Goal: Task Accomplishment & Management: Manage account settings

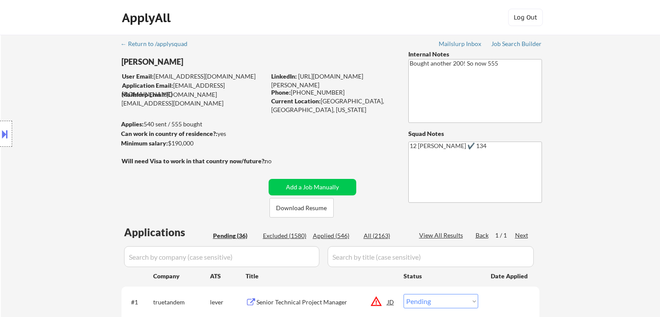
select select ""pending""
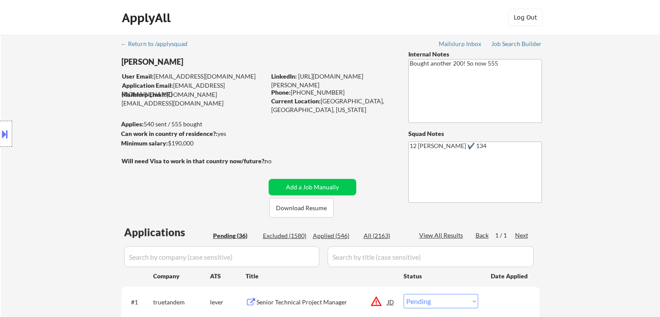
select select ""pending""
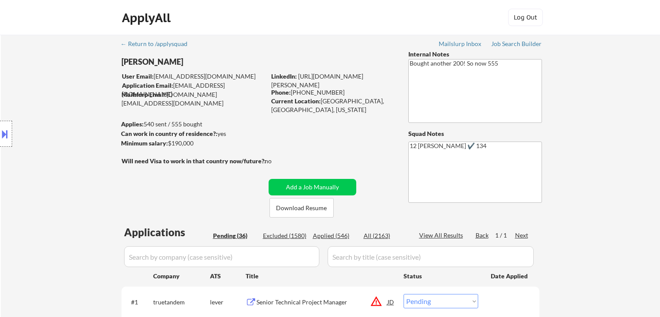
select select ""pending""
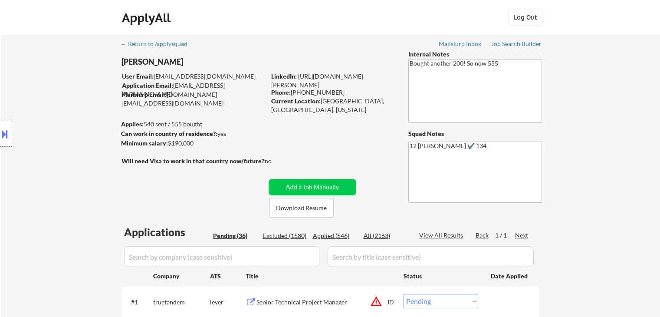
select select ""pending""
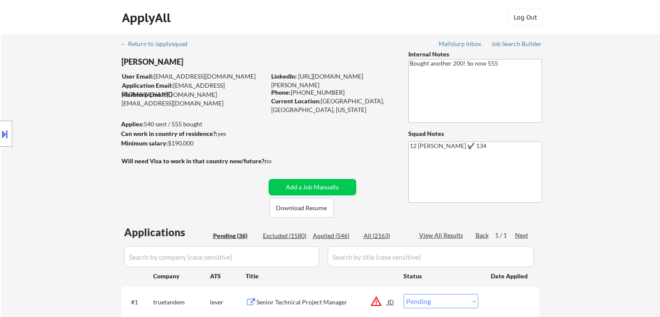
select select ""pending""
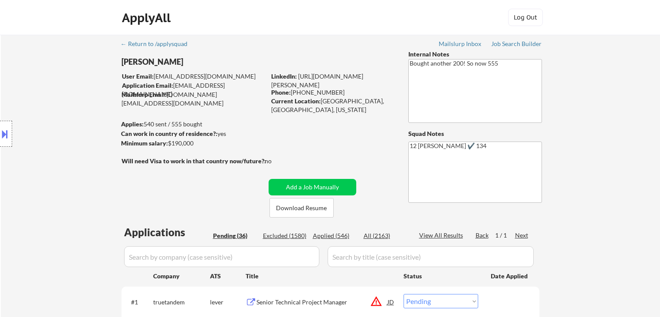
select select ""pending""
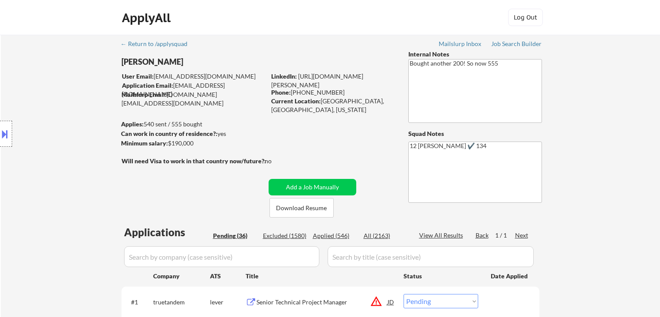
select select ""pending""
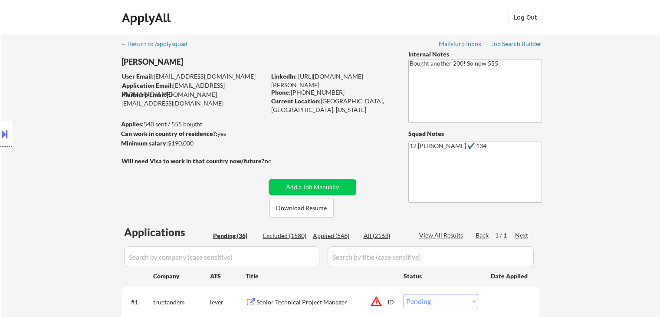
select select ""pending""
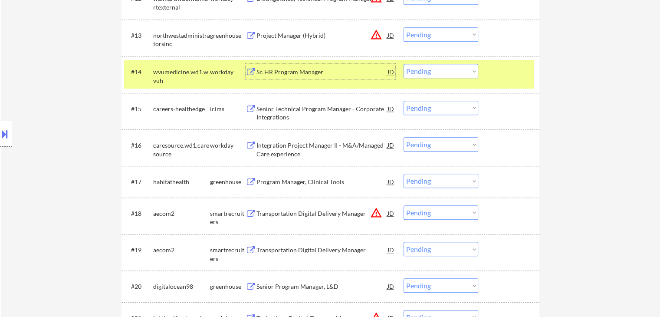
scroll to position [608, 0]
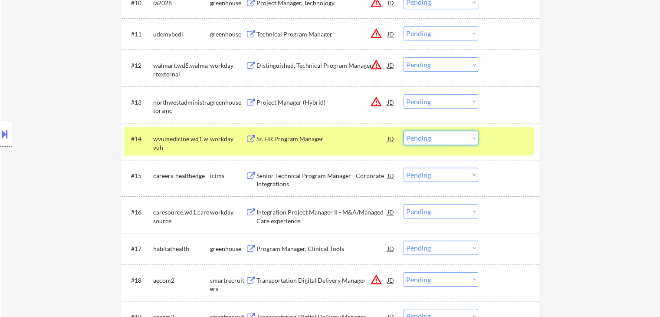
drag, startPoint x: 446, startPoint y: 137, endPoint x: 444, endPoint y: 145, distance: 7.6
click at [446, 139] on select "Choose an option... Pending Applied Excluded (Questions) Excluded (Expired) Exc…" at bounding box center [441, 138] width 75 height 14
click at [404, 131] on select "Choose an option... Pending Applied Excluded (Questions) Excluded (Expired) Exc…" at bounding box center [441, 138] width 75 height 14
select select ""pending""
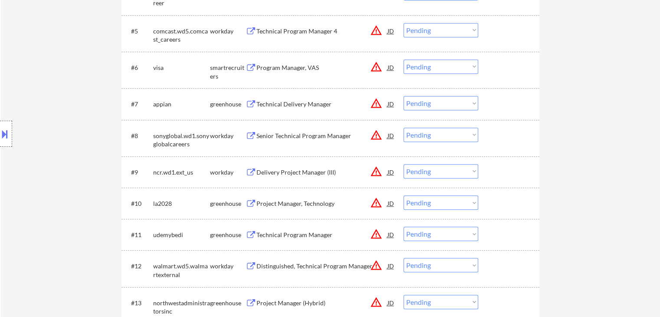
scroll to position [477, 0]
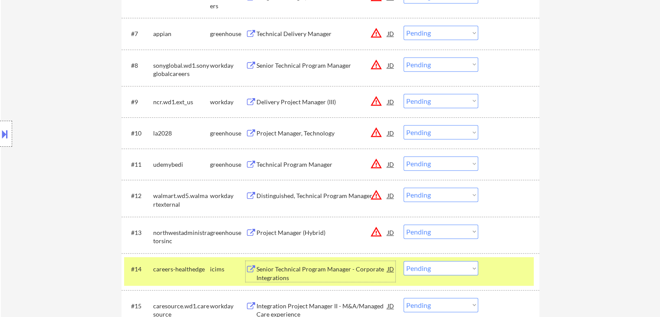
click at [312, 274] on div "Senior Technical Program Manager - Corporate Integrations" at bounding box center [322, 273] width 131 height 17
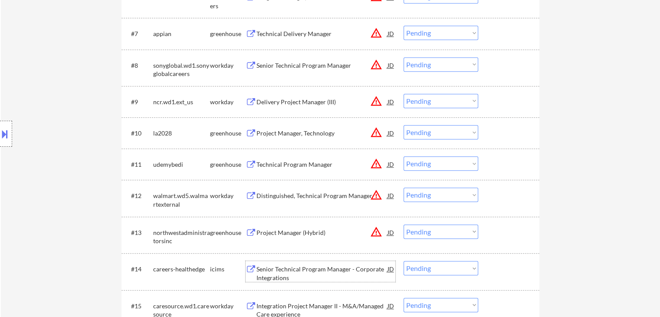
scroll to position [694, 0]
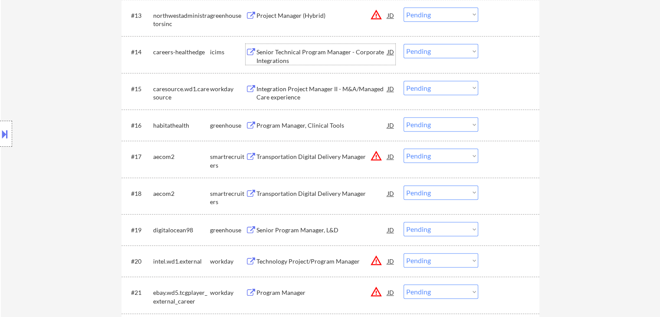
click at [316, 86] on div "Integration Project Manager II - M&A/Managed Care experience" at bounding box center [322, 93] width 131 height 17
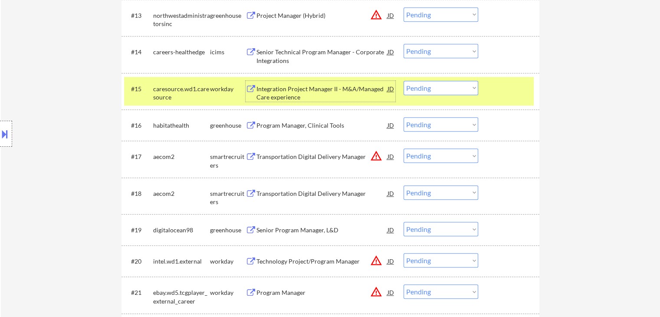
drag, startPoint x: 443, startPoint y: 85, endPoint x: 444, endPoint y: 94, distance: 9.1
click at [443, 89] on select "Choose an option... Pending Applied Excluded (Questions) Excluded (Expired) Exc…" at bounding box center [441, 88] width 75 height 14
click at [404, 81] on select "Choose an option... Pending Applied Excluded (Questions) Excluded (Expired) Exc…" at bounding box center [441, 88] width 75 height 14
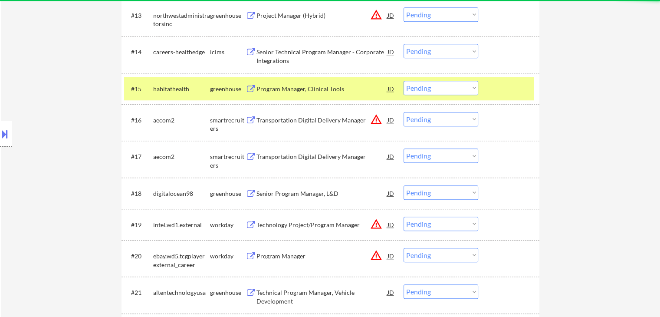
click at [288, 87] on div "Program Manager, Clinical Tools" at bounding box center [322, 89] width 131 height 9
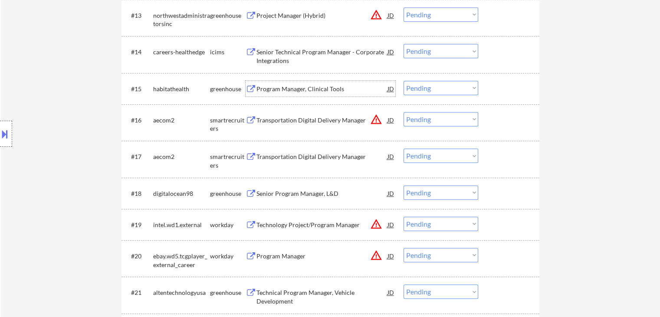
drag, startPoint x: 444, startPoint y: 86, endPoint x: 444, endPoint y: 94, distance: 8.7
click at [444, 87] on select "Choose an option... Pending Applied Excluded (Questions) Excluded (Expired) Exc…" at bounding box center [441, 88] width 75 height 14
click at [404, 81] on select "Choose an option... Pending Applied Excluded (Questions) Excluded (Expired) Exc…" at bounding box center [441, 88] width 75 height 14
select select ""pending""
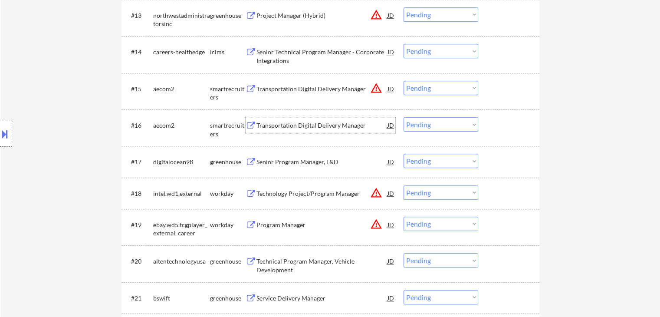
click at [298, 126] on div "Transportation Digital Delivery Manager" at bounding box center [322, 125] width 131 height 9
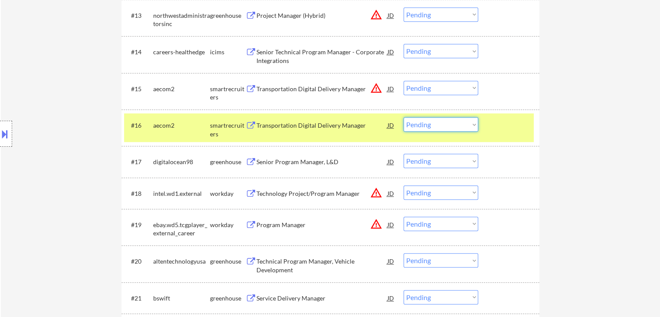
drag, startPoint x: 434, startPoint y: 124, endPoint x: 437, endPoint y: 131, distance: 7.0
click at [434, 125] on select "Choose an option... Pending Applied Excluded (Questions) Excluded (Expired) Exc…" at bounding box center [441, 124] width 75 height 14
click at [404, 117] on select "Choose an option... Pending Applied Excluded (Questions) Excluded (Expired) Exc…" at bounding box center [441, 124] width 75 height 14
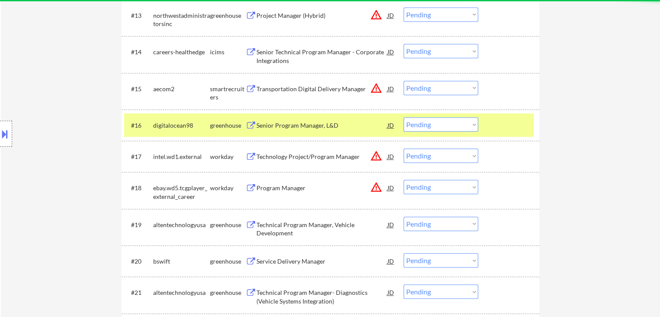
click at [297, 127] on div "Senior Program Manager, L&D" at bounding box center [322, 125] width 131 height 9
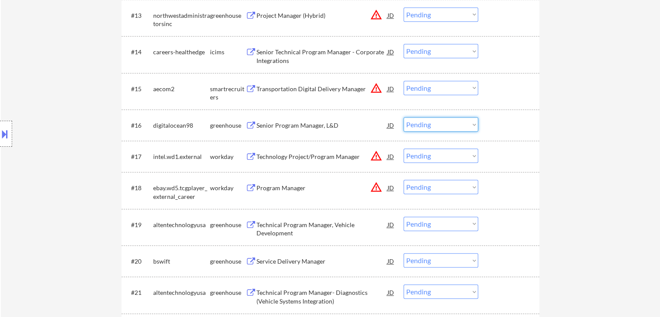
drag, startPoint x: 427, startPoint y: 124, endPoint x: 434, endPoint y: 131, distance: 9.8
click at [427, 124] on select "Choose an option... Pending Applied Excluded (Questions) Excluded (Expired) Exc…" at bounding box center [441, 124] width 75 height 14
click at [404, 117] on select "Choose an option... Pending Applied Excluded (Questions) Excluded (Expired) Exc…" at bounding box center [441, 124] width 75 height 14
select select ""pending""
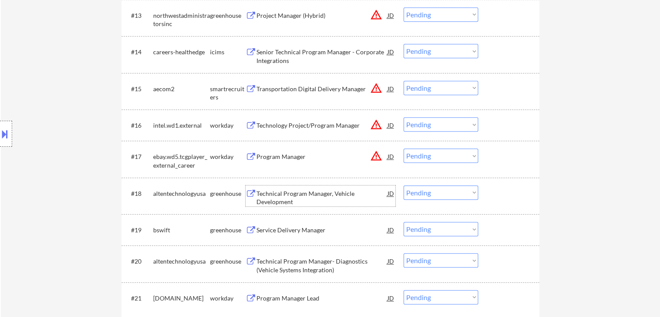
click at [297, 198] on div "Technical Program Manager, Vehicle Development" at bounding box center [322, 197] width 131 height 17
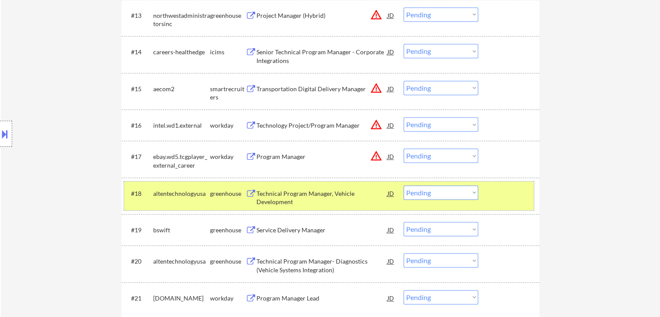
click at [445, 188] on div "#18 altentechnologyusa greenhouse Technical Program Manager, Vehicle Developmen…" at bounding box center [329, 195] width 410 height 29
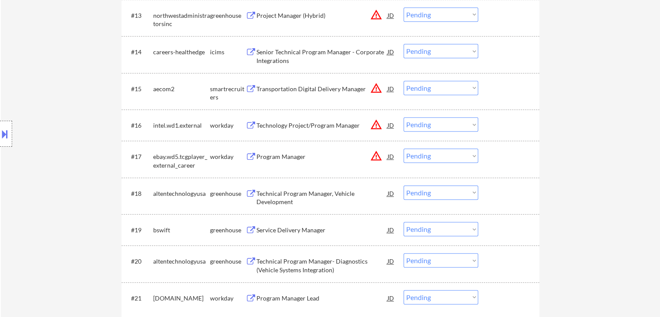
click at [450, 192] on select "Choose an option... Pending Applied Excluded (Questions) Excluded (Expired) Exc…" at bounding box center [441, 192] width 75 height 14
click at [404, 185] on select "Choose an option... Pending Applied Excluded (Questions) Excluded (Expired) Exc…" at bounding box center [441, 192] width 75 height 14
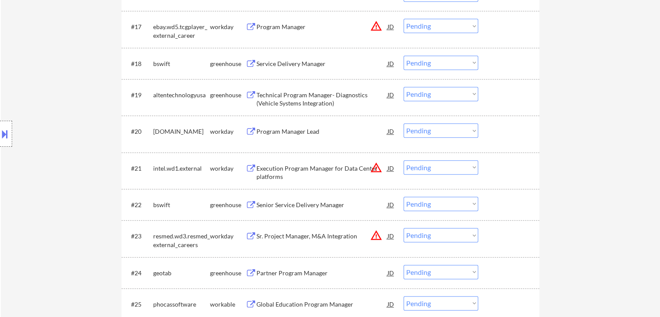
scroll to position [825, 0]
click at [280, 62] on div "Service Delivery Manager" at bounding box center [322, 63] width 131 height 9
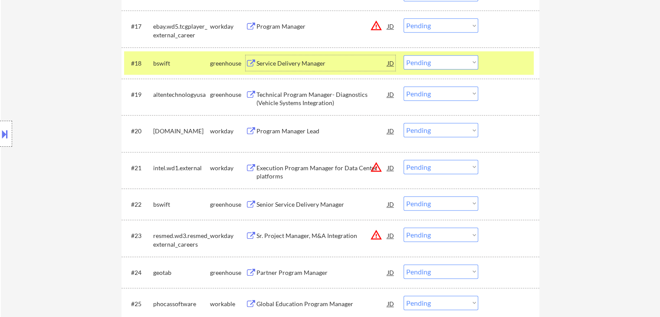
drag, startPoint x: 450, startPoint y: 59, endPoint x: 451, endPoint y: 69, distance: 9.6
click at [450, 60] on select "Choose an option... Pending Applied Excluded (Questions) Excluded (Expired) Exc…" at bounding box center [441, 62] width 75 height 14
click at [404, 55] on select "Choose an option... Pending Applied Excluded (Questions) Excluded (Expired) Exc…" at bounding box center [441, 62] width 75 height 14
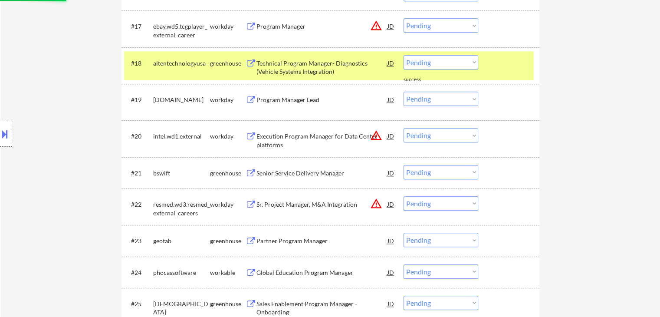
click at [296, 67] on div "Technical Program Manager- Diagnostics (Vehicle Systems Integration)" at bounding box center [322, 67] width 131 height 17
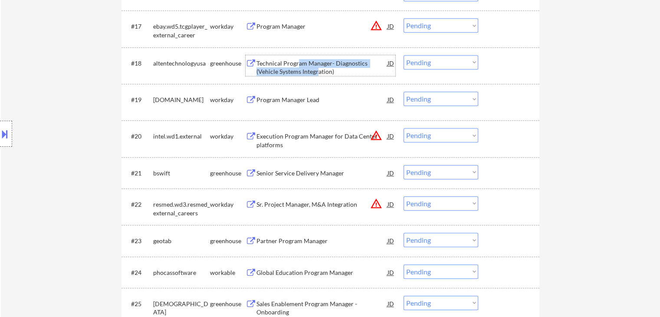
drag, startPoint x: 447, startPoint y: 59, endPoint x: 447, endPoint y: 65, distance: 5.6
click at [447, 61] on select "Choose an option... Pending Applied Excluded (Questions) Excluded (Expired) Exc…" at bounding box center [441, 62] width 75 height 14
click at [404, 55] on select "Choose an option... Pending Applied Excluded (Questions) Excluded (Expired) Exc…" at bounding box center [441, 62] width 75 height 14
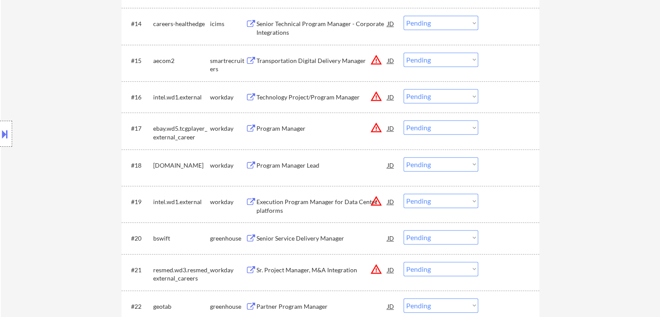
scroll to position [738, 0]
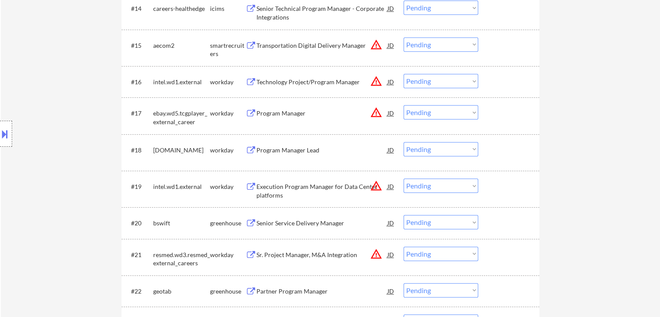
click at [270, 148] on div "Program Manager Lead" at bounding box center [322, 150] width 131 height 9
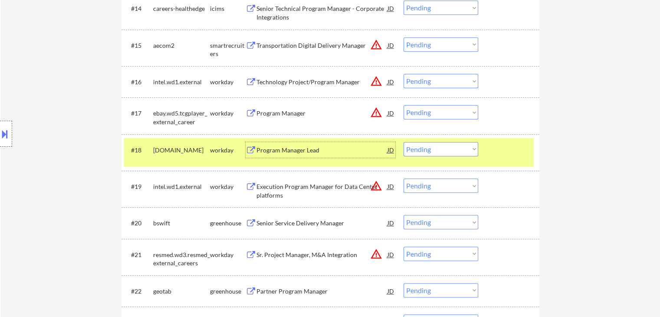
click at [446, 146] on select "Choose an option... Pending Applied Excluded (Questions) Excluded (Expired) Exc…" at bounding box center [441, 149] width 75 height 14
click at [438, 148] on select "Choose an option... Pending Applied Excluded (Questions) Excluded (Expired) Exc…" at bounding box center [441, 149] width 75 height 14
click at [404, 142] on select "Choose an option... Pending Applied Excluded (Questions) Excluded (Expired) Exc…" at bounding box center [441, 149] width 75 height 14
select select ""pending""
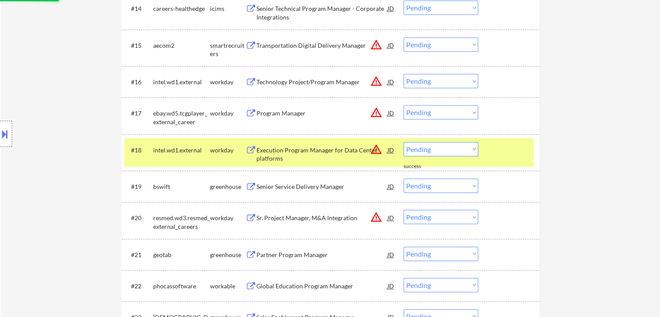
click at [169, 164] on div "#18 intel.wd1.external workday Execution Program Manager for Data Center platfo…" at bounding box center [329, 152] width 410 height 29
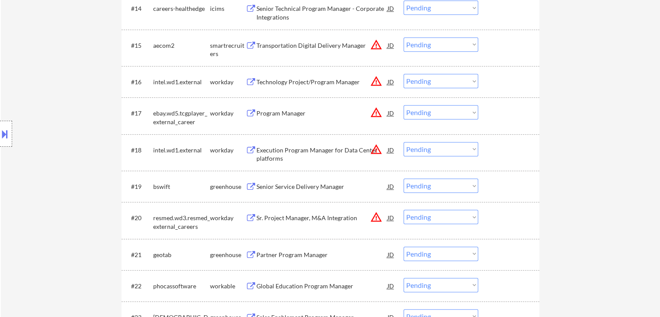
click at [311, 188] on div "Senior Service Delivery Manager" at bounding box center [322, 186] width 131 height 9
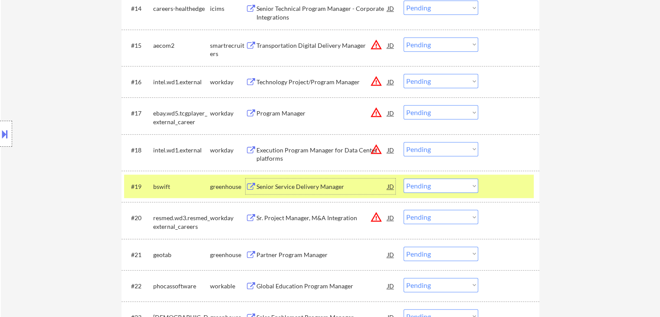
click at [438, 182] on select "Choose an option... Pending Applied Excluded (Questions) Excluded (Expired) Exc…" at bounding box center [441, 185] width 75 height 14
click at [404, 178] on select "Choose an option... Pending Applied Excluded (Questions) Excluded (Expired) Exc…" at bounding box center [441, 185] width 75 height 14
select select ""pending""
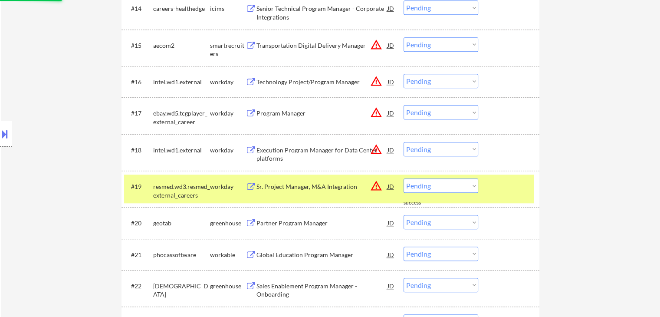
drag, startPoint x: 222, startPoint y: 191, endPoint x: 243, endPoint y: 192, distance: 20.9
click at [224, 191] on div "workday" at bounding box center [228, 186] width 36 height 16
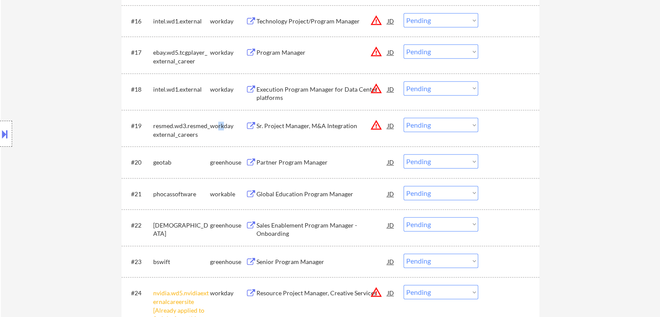
scroll to position [868, 0]
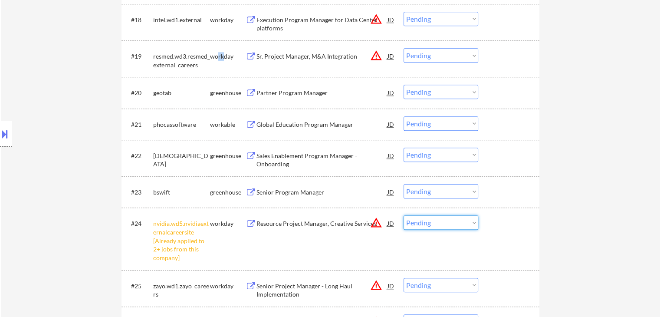
drag, startPoint x: 432, startPoint y: 215, endPoint x: 436, endPoint y: 222, distance: 8.0
click at [433, 219] on select "Choose an option... Pending Applied Excluded (Questions) Excluded (Expired) Exc…" at bounding box center [441, 222] width 75 height 14
click at [436, 222] on select "Choose an option... Pending Applied Excluded (Questions) Excluded (Expired) Exc…" at bounding box center [441, 222] width 75 height 14
click at [444, 226] on select "Choose an option... Pending Applied Excluded (Questions) Excluded (Expired) Exc…" at bounding box center [441, 222] width 75 height 14
click at [404, 215] on select "Choose an option... Pending Applied Excluded (Questions) Excluded (Expired) Exc…" at bounding box center [441, 222] width 75 height 14
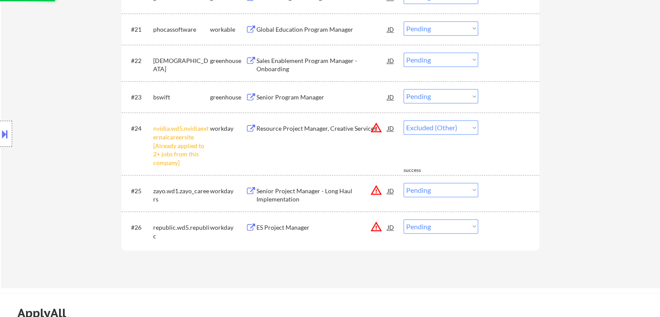
select select ""pending""
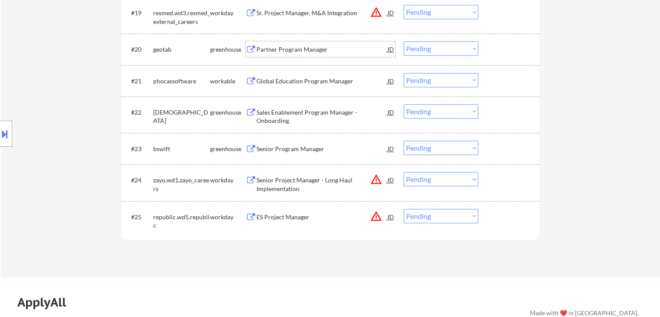
click at [285, 49] on div "Partner Program Manager" at bounding box center [322, 49] width 131 height 9
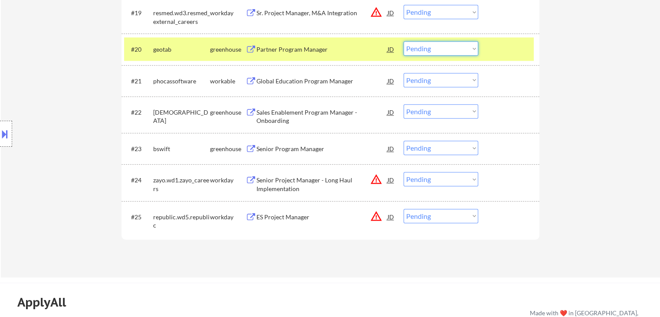
drag, startPoint x: 429, startPoint y: 46, endPoint x: 435, endPoint y: 54, distance: 10.2
click at [431, 47] on select "Choose an option... Pending Applied Excluded (Questions) Excluded (Expired) Exc…" at bounding box center [441, 48] width 75 height 14
click at [404, 41] on select "Choose an option... Pending Applied Excluded (Questions) Excluded (Expired) Exc…" at bounding box center [441, 48] width 75 height 14
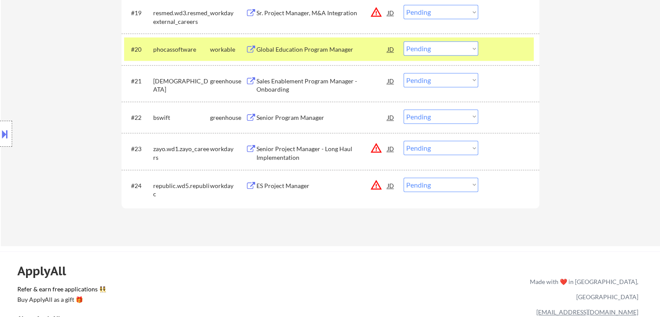
click at [313, 53] on div "Global Education Program Manager" at bounding box center [322, 49] width 131 height 9
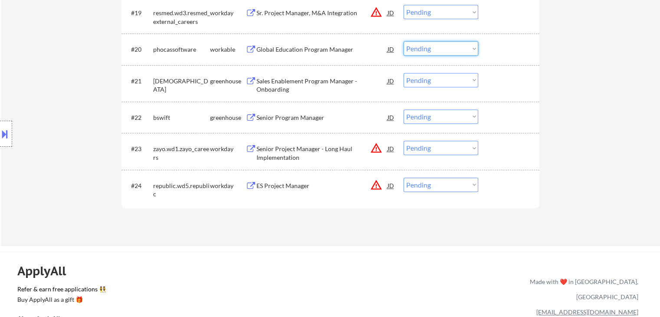
click at [421, 53] on select "Choose an option... Pending Applied Excluded (Questions) Excluded (Expired) Exc…" at bounding box center [441, 48] width 75 height 14
click at [404, 41] on select "Choose an option... Pending Applied Excluded (Questions) Excluded (Expired) Exc…" at bounding box center [441, 48] width 75 height 14
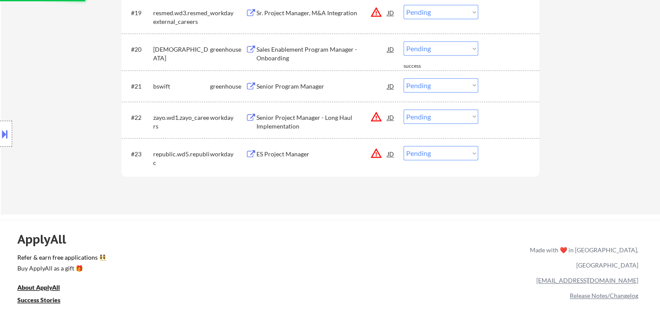
click at [308, 50] on div "Sales Enablement Program Manager - Onboarding" at bounding box center [322, 53] width 131 height 17
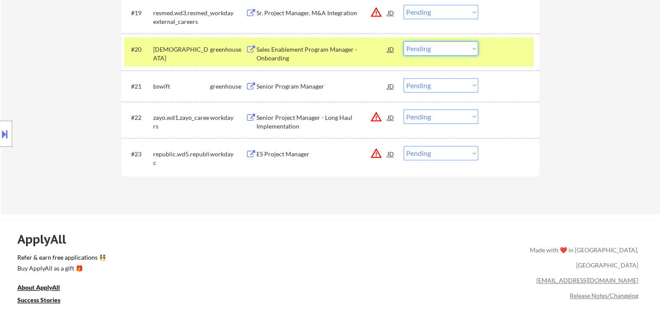
click at [449, 55] on select "Choose an option... Pending Applied Excluded (Questions) Excluded (Expired) Exc…" at bounding box center [441, 48] width 75 height 14
click at [404, 41] on select "Choose an option... Pending Applied Excluded (Questions) Excluded (Expired) Exc…" at bounding box center [441, 48] width 75 height 14
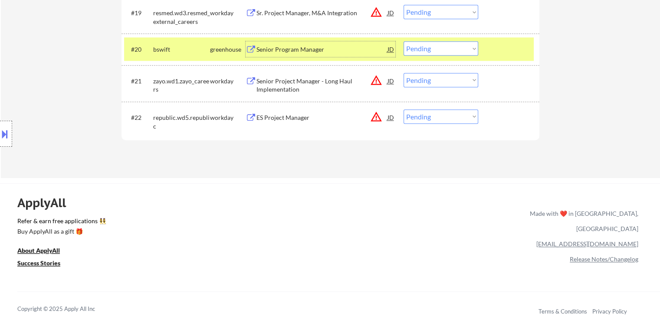
click at [289, 50] on div "Senior Program Manager" at bounding box center [322, 49] width 131 height 9
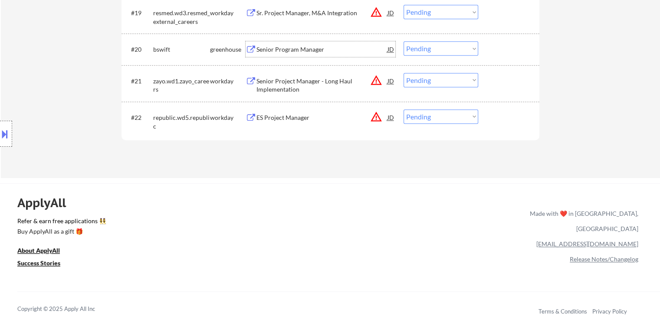
drag, startPoint x: 450, startPoint y: 46, endPoint x: 449, endPoint y: 55, distance: 9.2
click at [450, 49] on select "Choose an option... Pending Applied Excluded (Questions) Excluded (Expired) Exc…" at bounding box center [441, 48] width 75 height 14
click at [404, 41] on select "Choose an option... Pending Applied Excluded (Questions) Excluded (Expired) Exc…" at bounding box center [441, 48] width 75 height 14
select select ""pending""
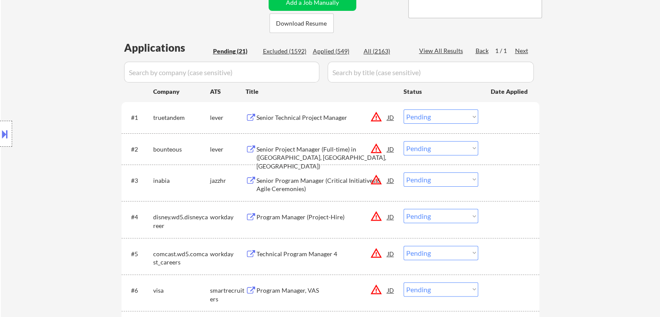
scroll to position [87, 0]
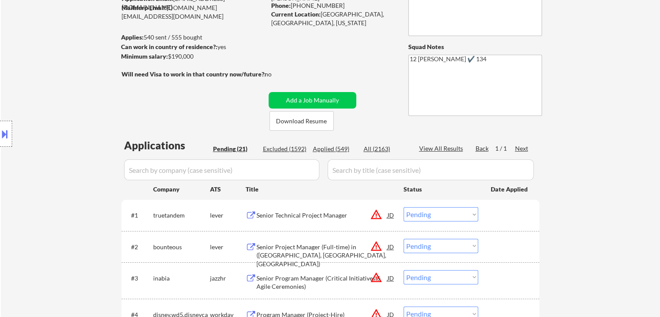
click at [277, 216] on div "Senior Technical Project Manager" at bounding box center [322, 215] width 131 height 9
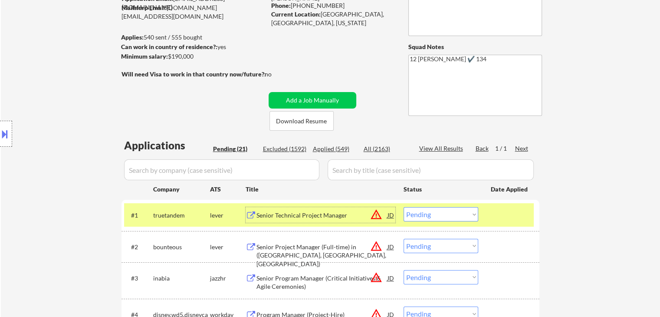
drag, startPoint x: 455, startPoint y: 216, endPoint x: 454, endPoint y: 234, distance: 17.8
click at [456, 218] on select "Choose an option... Pending Applied Excluded (Questions) Excluded (Expired) Exc…" at bounding box center [441, 214] width 75 height 14
click at [404, 207] on select "Choose an option... Pending Applied Excluded (Questions) Excluded (Expired) Exc…" at bounding box center [441, 214] width 75 height 14
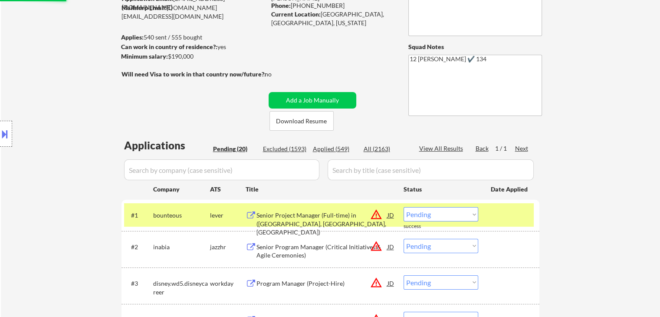
scroll to position [130, 0]
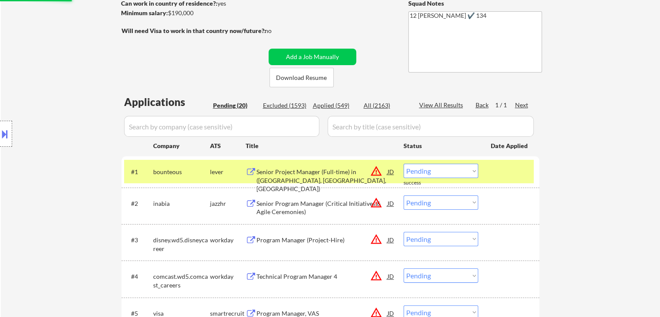
click at [310, 177] on div "Senior Project Manager (Full-time) in (CT, NJ, NY)" at bounding box center [322, 172] width 131 height 16
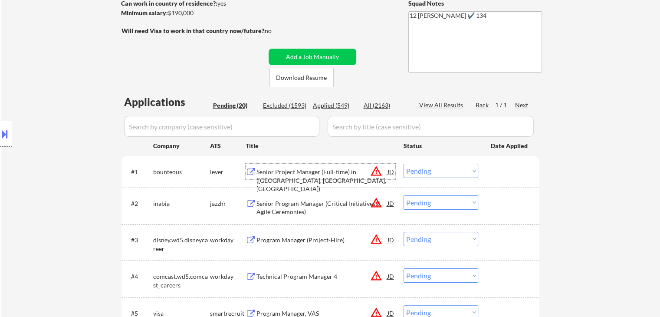
click at [444, 169] on select "Choose an option... Pending Applied Excluded (Questions) Excluded (Expired) Exc…" at bounding box center [441, 171] width 75 height 14
click at [404, 164] on select "Choose an option... Pending Applied Excluded (Questions) Excluded (Expired) Exc…" at bounding box center [441, 171] width 75 height 14
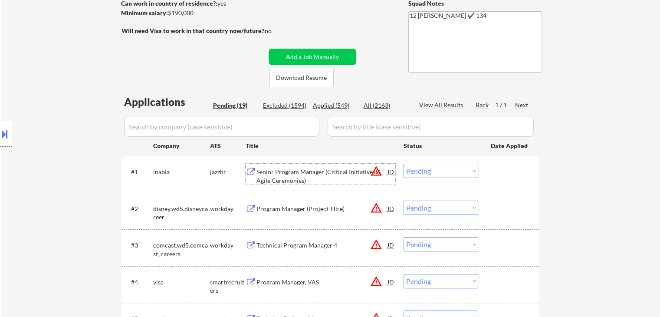
click at [309, 180] on div "Senior Program Manager (Critical Initiatives & Agile Ceremonies)" at bounding box center [322, 176] width 131 height 17
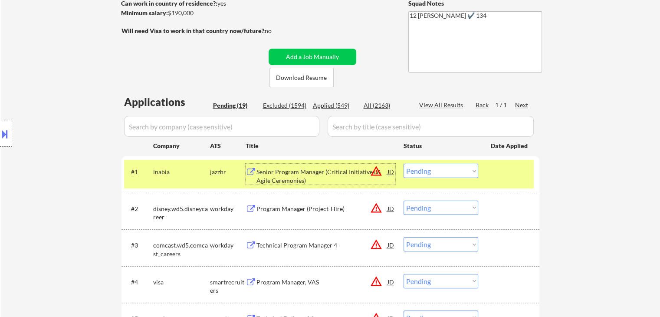
click at [431, 171] on select "Choose an option... Pending Applied Excluded (Questions) Excluded (Expired) Exc…" at bounding box center [441, 171] width 75 height 14
click at [404, 164] on select "Choose an option... Pending Applied Excluded (Questions) Excluded (Expired) Exc…" at bounding box center [441, 171] width 75 height 14
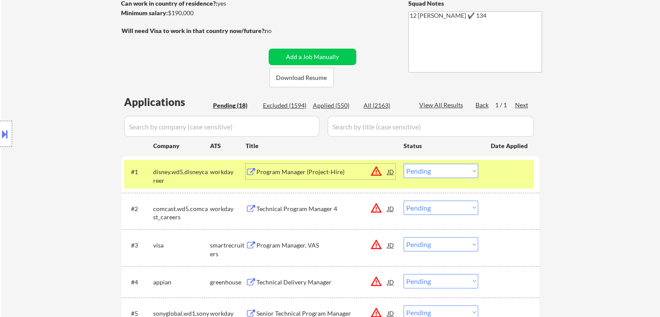
click at [311, 172] on div "Program Manager (Project-Hire)" at bounding box center [322, 172] width 131 height 9
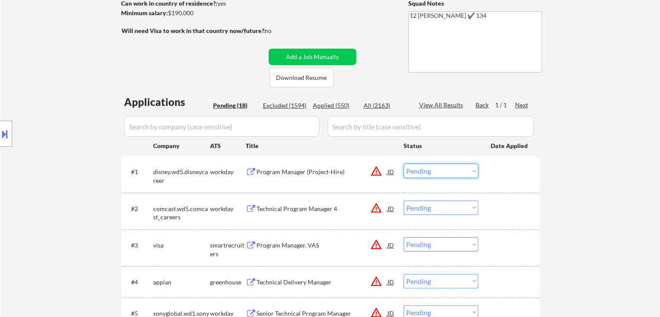
click at [418, 172] on select "Choose an option... Pending Applied Excluded (Questions) Excluded (Expired) Exc…" at bounding box center [441, 171] width 75 height 14
click at [404, 164] on select "Choose an option... Pending Applied Excluded (Questions) Excluded (Expired) Exc…" at bounding box center [441, 171] width 75 height 14
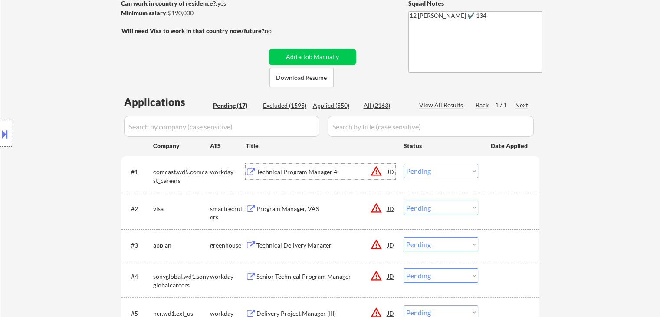
click at [282, 168] on div "Technical Program Manager 4" at bounding box center [322, 172] width 131 height 9
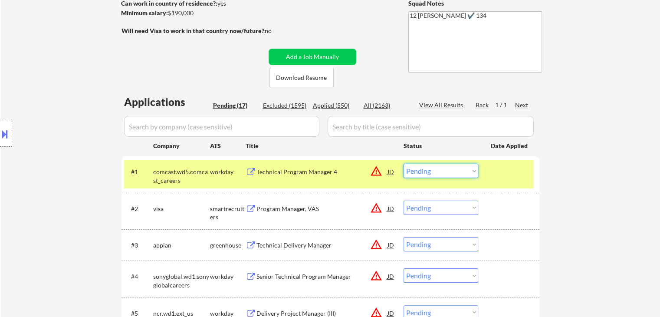
drag, startPoint x: 464, startPoint y: 166, endPoint x: 464, endPoint y: 171, distance: 4.4
click at [464, 167] on select "Choose an option... Pending Applied Excluded (Questions) Excluded (Expired) Exc…" at bounding box center [441, 171] width 75 height 14
click at [404, 164] on select "Choose an option... Pending Applied Excluded (Questions) Excluded (Expired) Exc…" at bounding box center [441, 171] width 75 height 14
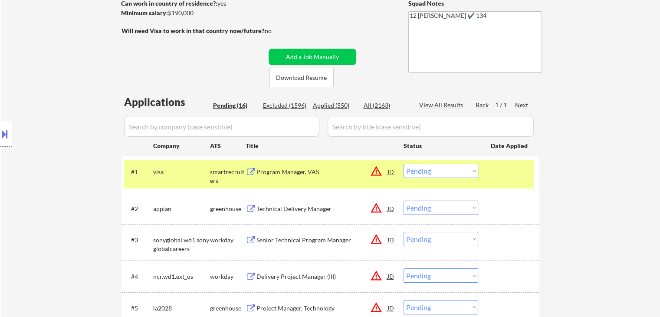
click at [260, 181] on div "#1 visa smartrecruiters Program Manager, VAS JD warning_amber Choose an option.…" at bounding box center [329, 174] width 410 height 29
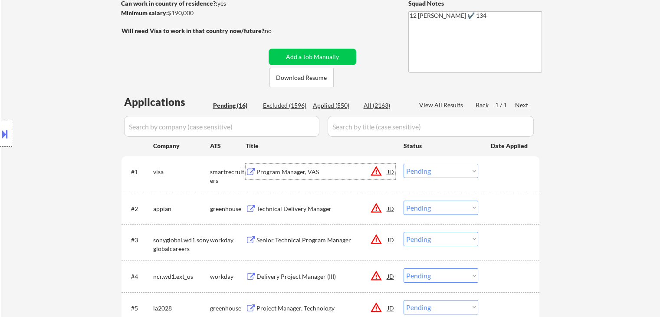
click at [307, 168] on div "Program Manager, VAS" at bounding box center [322, 172] width 131 height 9
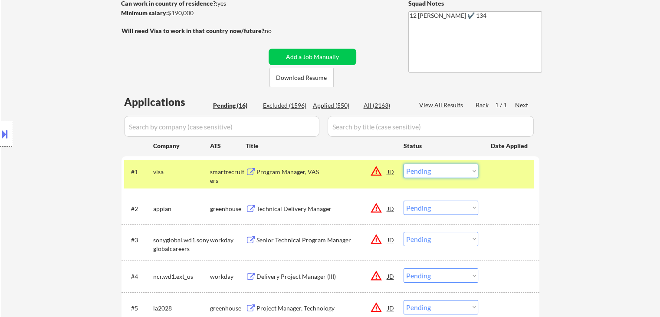
drag, startPoint x: 425, startPoint y: 169, endPoint x: 432, endPoint y: 178, distance: 10.5
click at [425, 170] on select "Choose an option... Pending Applied Excluded (Questions) Excluded (Expired) Exc…" at bounding box center [441, 171] width 75 height 14
click at [404, 164] on select "Choose an option... Pending Applied Excluded (Questions) Excluded (Expired) Exc…" at bounding box center [441, 171] width 75 height 14
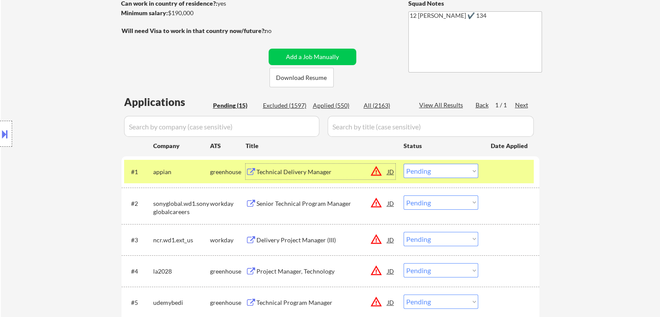
click at [273, 173] on div "Technical Delivery Manager" at bounding box center [322, 172] width 131 height 9
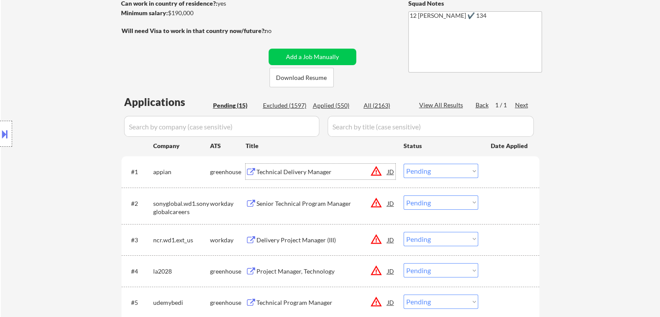
drag, startPoint x: 439, startPoint y: 167, endPoint x: 443, endPoint y: 178, distance: 11.0
click at [440, 168] on select "Choose an option... Pending Applied Excluded (Questions) Excluded (Expired) Exc…" at bounding box center [441, 171] width 75 height 14
click at [404, 164] on select "Choose an option... Pending Applied Excluded (Questions) Excluded (Expired) Exc…" at bounding box center [441, 171] width 75 height 14
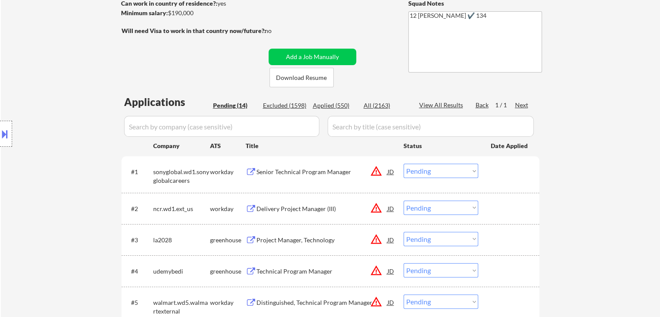
click at [316, 171] on div "Senior Technical Program Manager" at bounding box center [322, 172] width 131 height 9
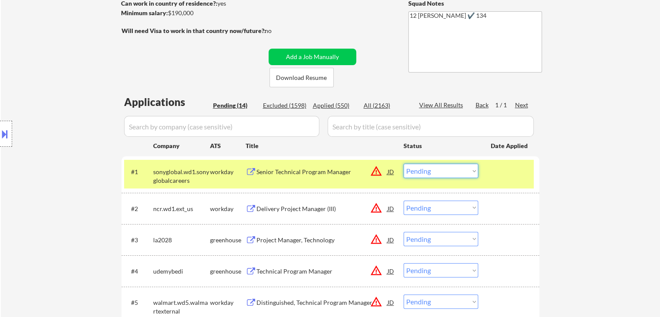
drag, startPoint x: 416, startPoint y: 172, endPoint x: 418, endPoint y: 178, distance: 5.8
click at [416, 173] on select "Choose an option... Pending Applied Excluded (Questions) Excluded (Expired) Exc…" at bounding box center [441, 171] width 75 height 14
click at [404, 164] on select "Choose an option... Pending Applied Excluded (Questions) Excluded (Expired) Exc…" at bounding box center [441, 171] width 75 height 14
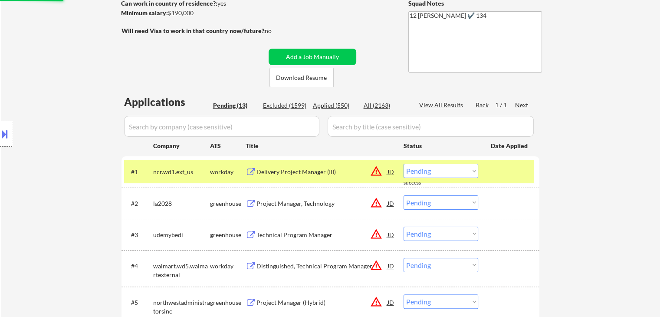
click at [289, 172] on div "Delivery Project Manager (III)" at bounding box center [322, 172] width 131 height 9
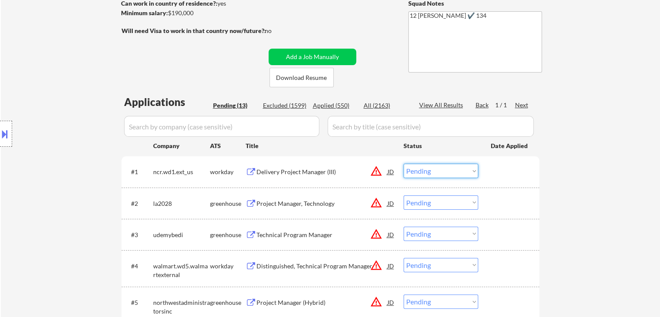
drag, startPoint x: 439, startPoint y: 170, endPoint x: 444, endPoint y: 177, distance: 8.7
click at [440, 171] on select "Choose an option... Pending Applied Excluded (Questions) Excluded (Expired) Exc…" at bounding box center [441, 171] width 75 height 14
click at [404, 164] on select "Choose an option... Pending Applied Excluded (Questions) Excluded (Expired) Exc…" at bounding box center [441, 171] width 75 height 14
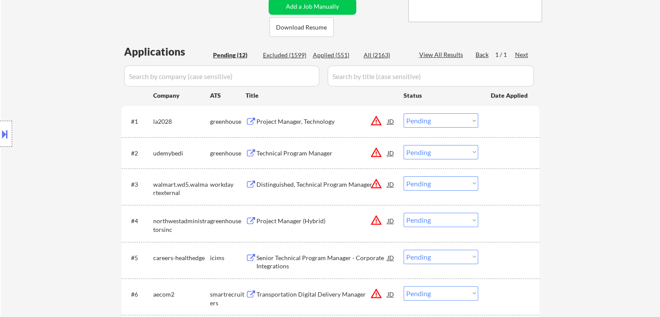
scroll to position [217, 0]
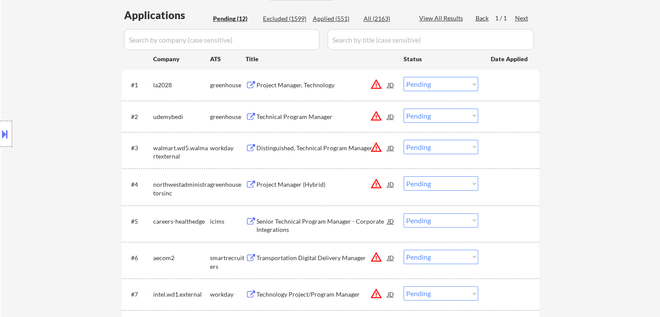
click at [300, 87] on div "Project Manager, Technology" at bounding box center [322, 85] width 131 height 9
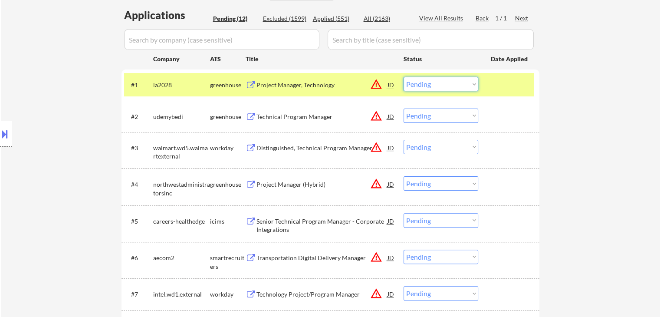
drag, startPoint x: 437, startPoint y: 86, endPoint x: 436, endPoint y: 91, distance: 4.4
click at [437, 87] on select "Choose an option... Pending Applied Excluded (Questions) Excluded (Expired) Exc…" at bounding box center [441, 84] width 75 height 14
click at [404, 77] on select "Choose an option... Pending Applied Excluded (Questions) Excluded (Expired) Exc…" at bounding box center [441, 84] width 75 height 14
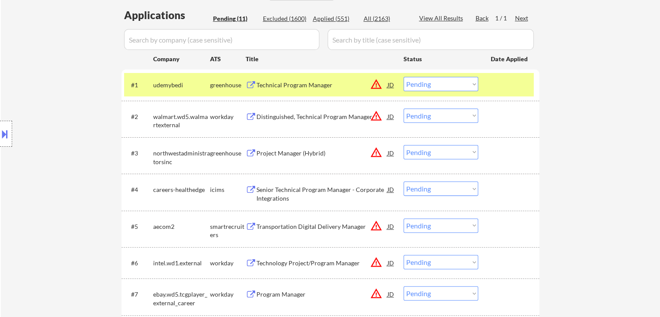
click at [308, 84] on div "Technical Program Manager" at bounding box center [322, 85] width 131 height 9
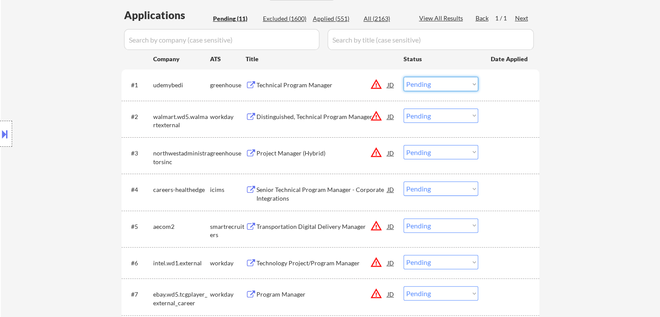
drag, startPoint x: 451, startPoint y: 84, endPoint x: 451, endPoint y: 90, distance: 6.5
click at [451, 86] on select "Choose an option... Pending Applied Excluded (Questions) Excluded (Expired) Exc…" at bounding box center [441, 84] width 75 height 14
click at [404, 77] on select "Choose an option... Pending Applied Excluded (Questions) Excluded (Expired) Exc…" at bounding box center [441, 84] width 75 height 14
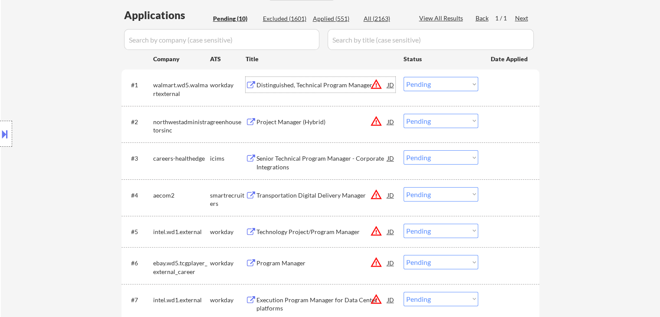
click at [298, 89] on div "Distinguished, Technical Program Manager" at bounding box center [322, 85] width 131 height 9
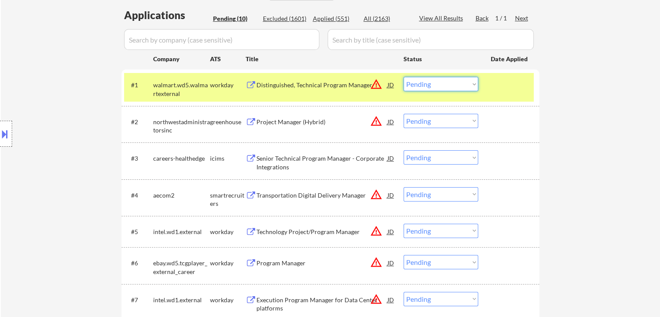
drag, startPoint x: 442, startPoint y: 77, endPoint x: 441, endPoint y: 86, distance: 8.3
click at [442, 78] on select "Choose an option... Pending Applied Excluded (Questions) Excluded (Expired) Exc…" at bounding box center [441, 84] width 75 height 14
click at [404, 77] on select "Choose an option... Pending Applied Excluded (Questions) Excluded (Expired) Exc…" at bounding box center [441, 84] width 75 height 14
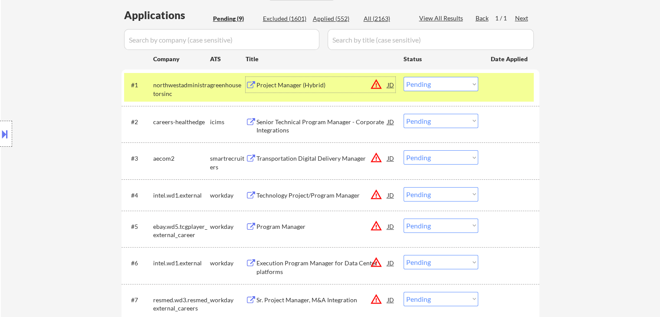
click at [286, 91] on div "Project Manager (Hybrid)" at bounding box center [322, 85] width 131 height 16
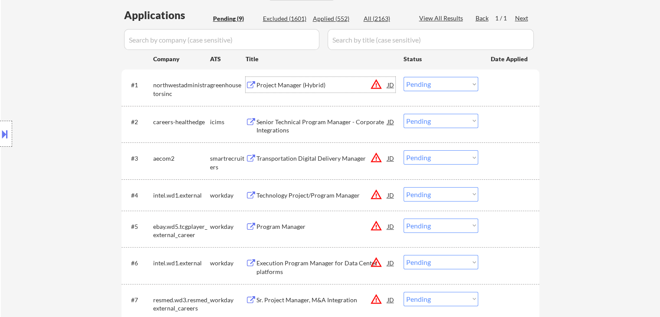
drag, startPoint x: 433, startPoint y: 84, endPoint x: 438, endPoint y: 91, distance: 8.4
click at [436, 89] on select "Choose an option... Pending Applied Excluded (Questions) Excluded (Expired) Exc…" at bounding box center [441, 84] width 75 height 14
click at [404, 77] on select "Choose an option... Pending Applied Excluded (Questions) Excluded (Expired) Exc…" at bounding box center [441, 84] width 75 height 14
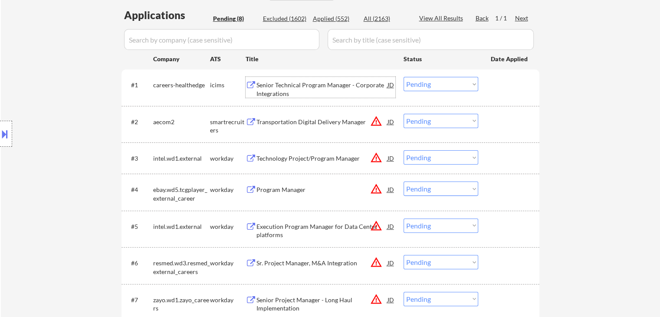
click at [285, 87] on div "Senior Technical Program Manager - Corporate Integrations" at bounding box center [322, 89] width 131 height 17
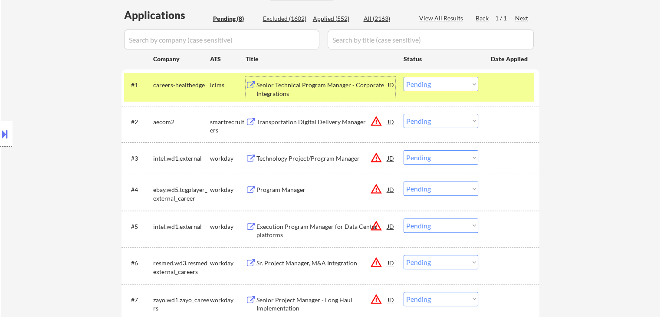
drag, startPoint x: 421, startPoint y: 82, endPoint x: 423, endPoint y: 88, distance: 6.5
click at [421, 82] on select "Choose an option... Pending Applied Excluded (Questions) Excluded (Expired) Exc…" at bounding box center [441, 84] width 75 height 14
click at [404, 77] on select "Choose an option... Pending Applied Excluded (Questions) Excluded (Expired) Exc…" at bounding box center [441, 84] width 75 height 14
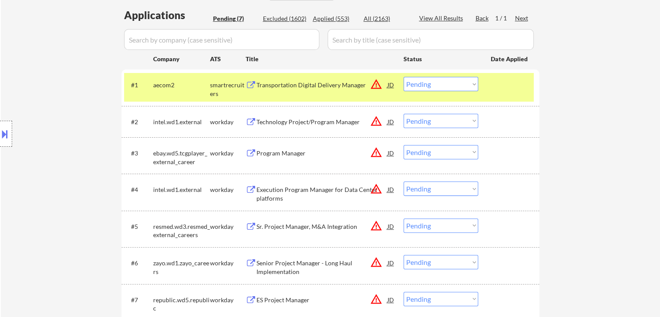
click at [304, 89] on div "Transportation Digital Delivery Manager" at bounding box center [322, 85] width 131 height 16
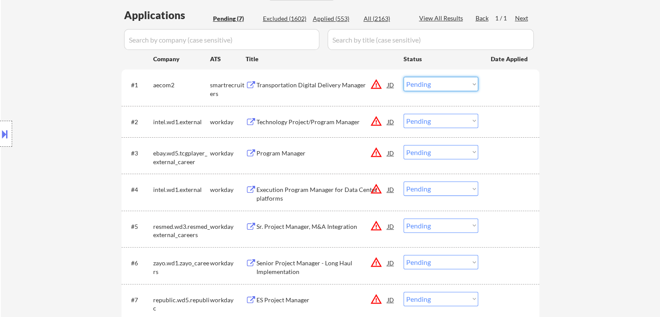
drag, startPoint x: 436, startPoint y: 82, endPoint x: 433, endPoint y: 89, distance: 8.4
click at [435, 83] on select "Choose an option... Pending Applied Excluded (Questions) Excluded (Expired) Exc…" at bounding box center [441, 84] width 75 height 14
click at [404, 77] on select "Choose an option... Pending Applied Excluded (Questions) Excluded (Expired) Exc…" at bounding box center [441, 84] width 75 height 14
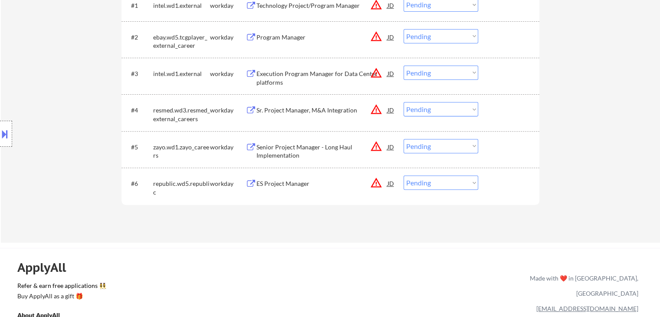
scroll to position [174, 0]
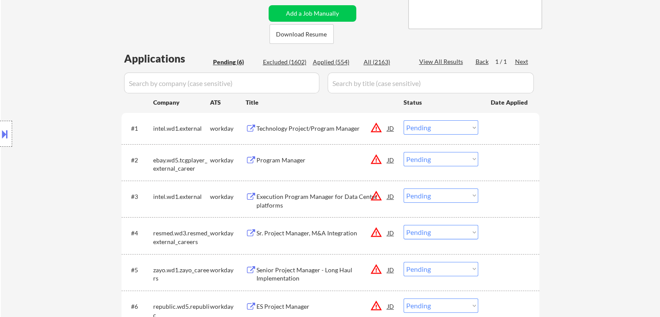
click at [292, 131] on div "Technology Project/Program Manager" at bounding box center [322, 128] width 131 height 9
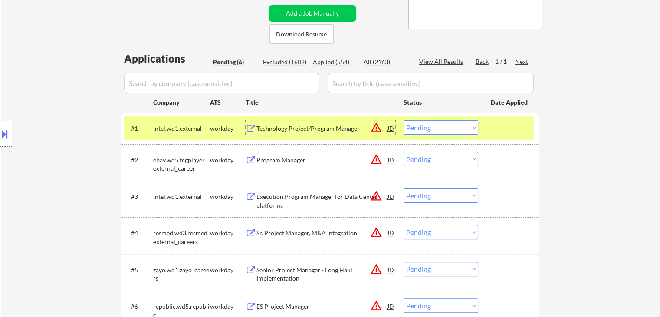
drag, startPoint x: 436, startPoint y: 126, endPoint x: 441, endPoint y: 134, distance: 10.0
click at [438, 129] on select "Choose an option... Pending Applied Excluded (Questions) Excluded (Expired) Exc…" at bounding box center [441, 127] width 75 height 14
click at [404, 120] on select "Choose an option... Pending Applied Excluded (Questions) Excluded (Expired) Exc…" at bounding box center [441, 127] width 75 height 14
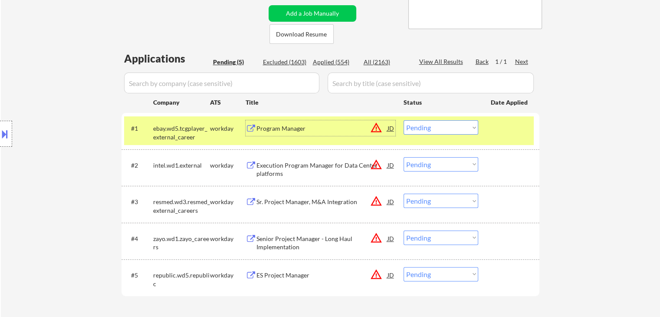
click at [262, 134] on div "Program Manager" at bounding box center [322, 128] width 131 height 16
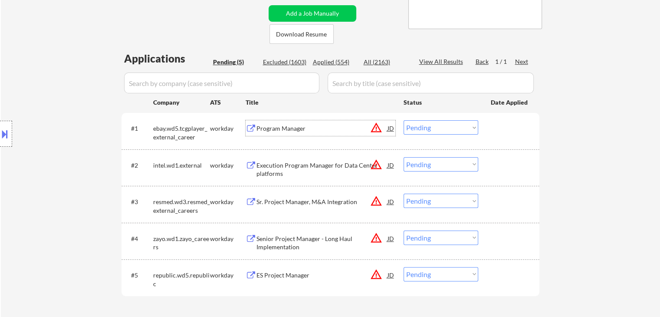
click at [420, 127] on select "Choose an option... Pending Applied Excluded (Questions) Excluded (Expired) Exc…" at bounding box center [441, 127] width 75 height 14
click at [404, 120] on select "Choose an option... Pending Applied Excluded (Questions) Excluded (Expired) Exc…" at bounding box center [441, 127] width 75 height 14
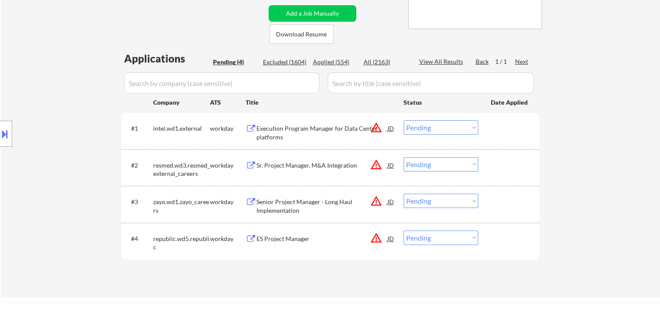
click at [325, 124] on div "Execution Program Manager for Data Center platforms" at bounding box center [322, 130] width 131 height 21
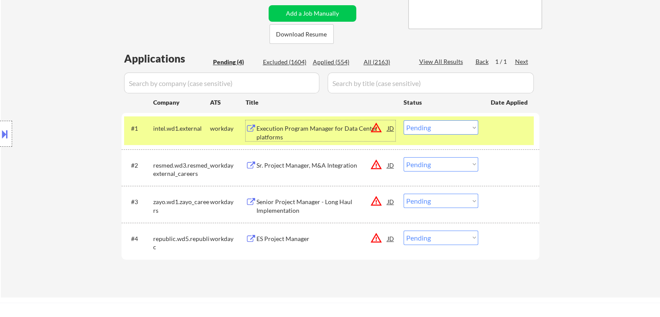
drag, startPoint x: 432, startPoint y: 123, endPoint x: 432, endPoint y: 134, distance: 11.3
click at [432, 125] on select "Choose an option... Pending Applied Excluded (Questions) Excluded (Expired) Exc…" at bounding box center [441, 127] width 75 height 14
click at [404, 120] on select "Choose an option... Pending Applied Excluded (Questions) Excluded (Expired) Exc…" at bounding box center [441, 127] width 75 height 14
select select ""pending""
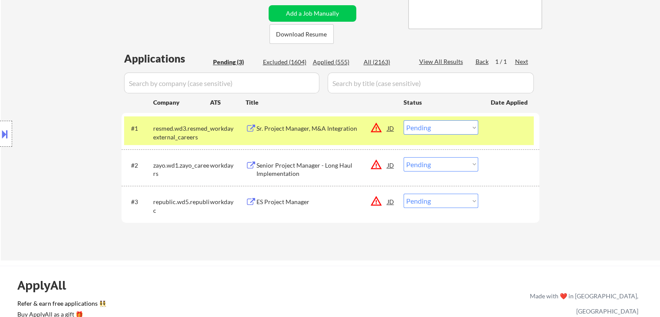
click at [337, 62] on div "Applied (555)" at bounding box center [334, 62] width 43 height 9
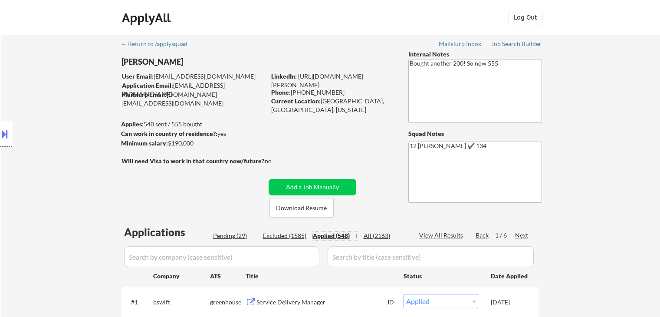
select select ""applied""
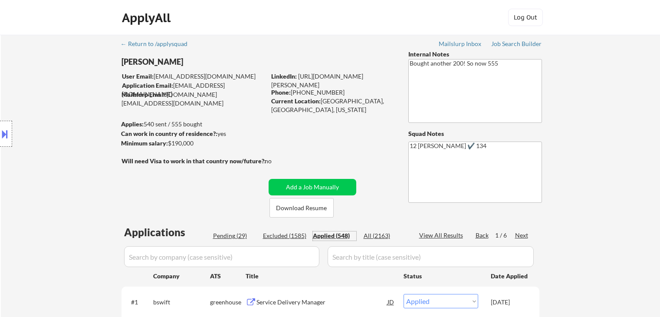
select select ""applied""
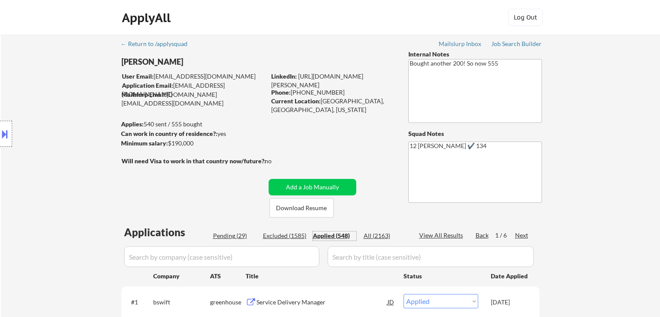
select select ""applied""
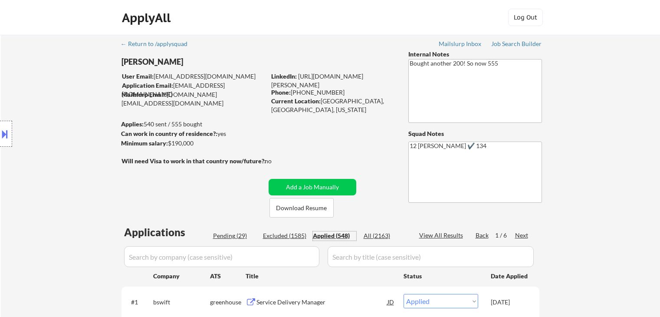
select select ""applied""
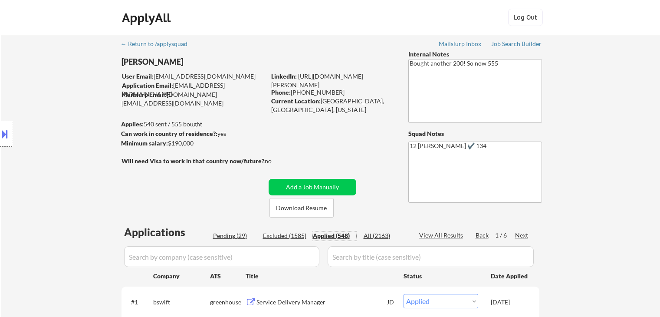
select select ""applied""
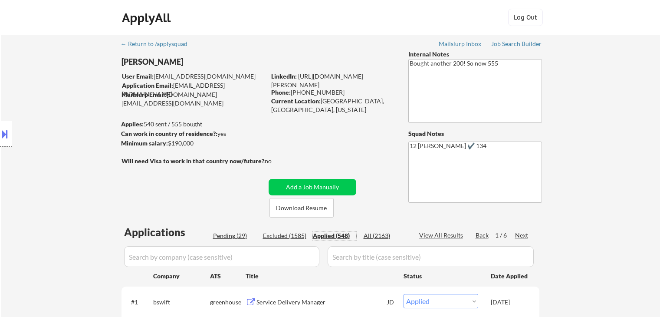
select select ""applied""
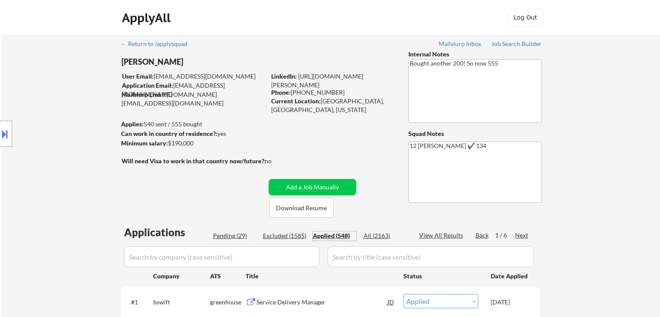
select select ""applied""
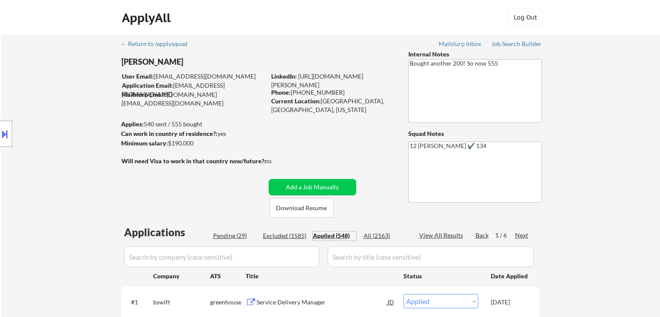
select select ""applied""
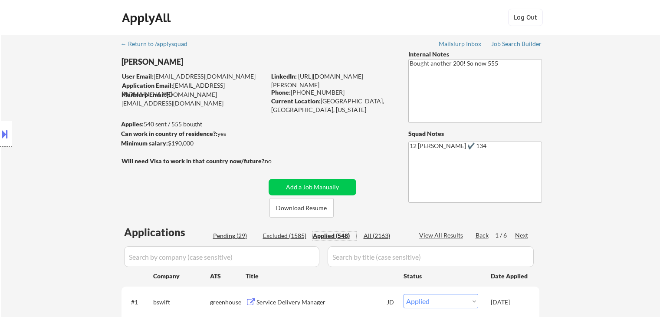
select select ""applied""
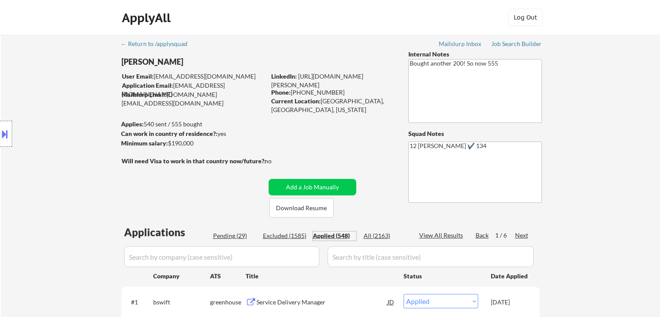
select select ""applied""
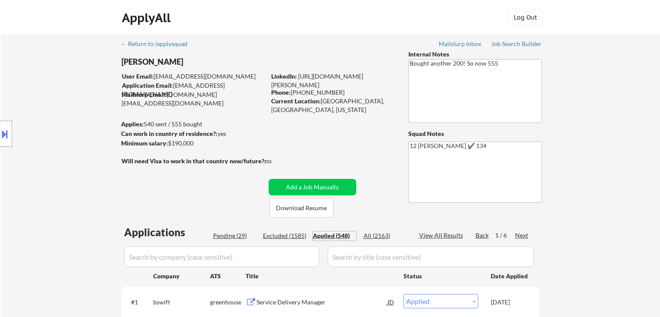
select select ""applied""
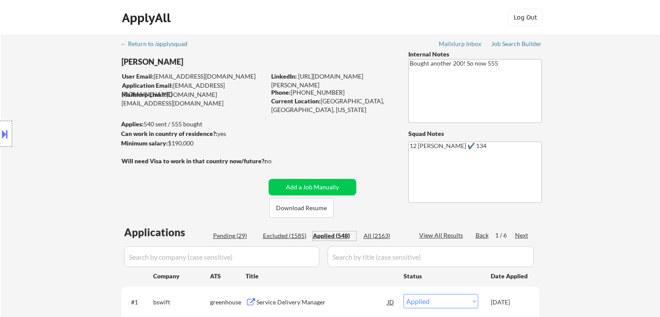
select select ""applied""
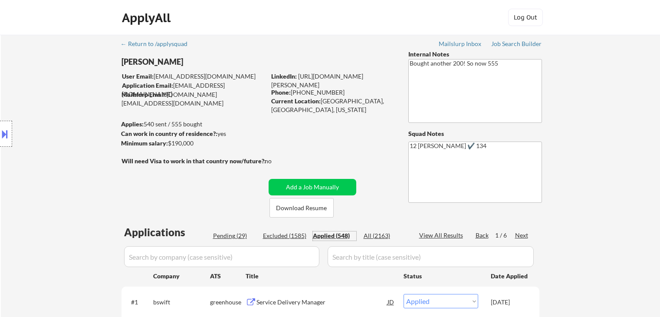
select select ""applied""
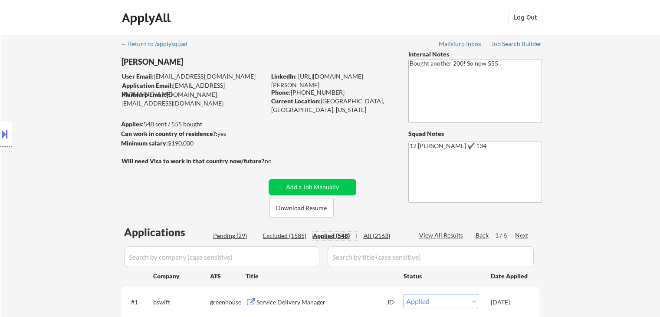
select select ""applied""
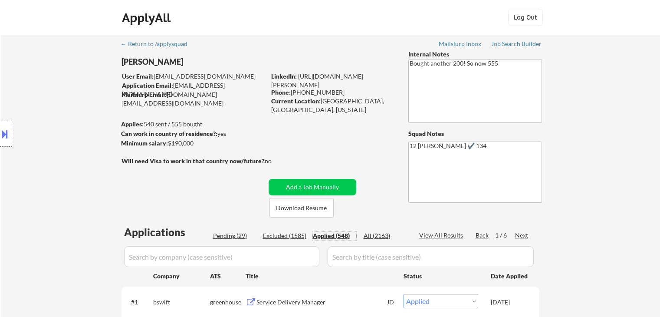
select select ""applied""
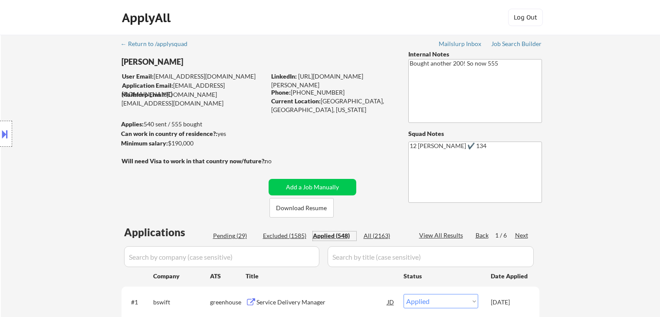
select select ""applied""
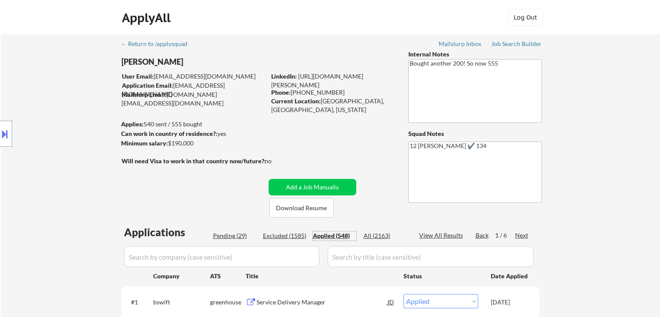
select select ""applied""
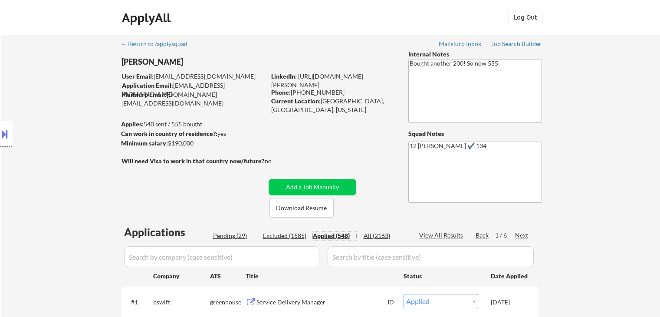
select select ""applied""
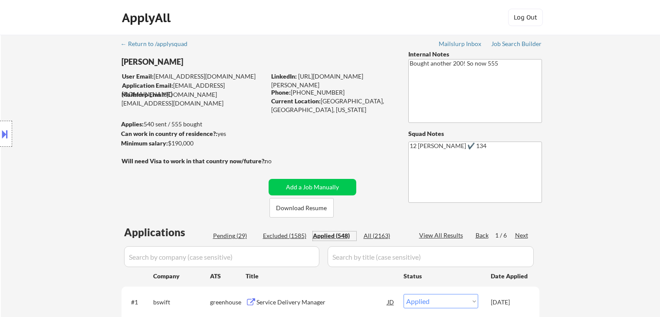
select select ""applied""
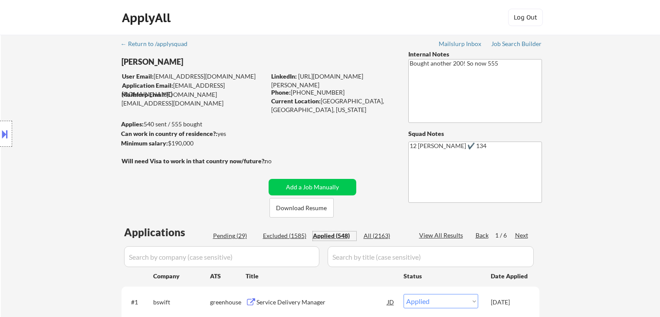
select select ""applied""
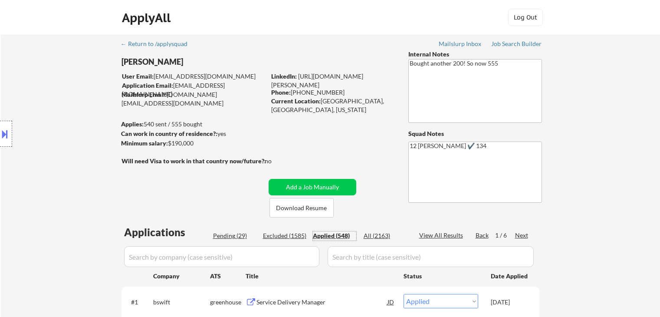
scroll to position [174, 0]
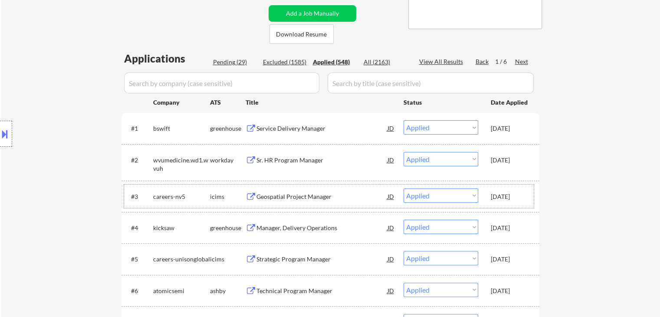
click at [520, 196] on div "[DATE]" at bounding box center [510, 196] width 38 height 9
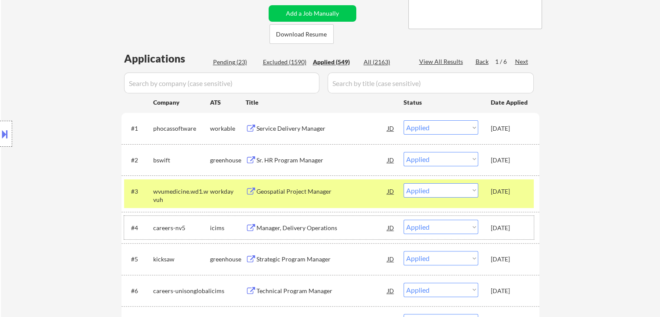
click at [514, 229] on div "[DATE]" at bounding box center [510, 228] width 38 height 9
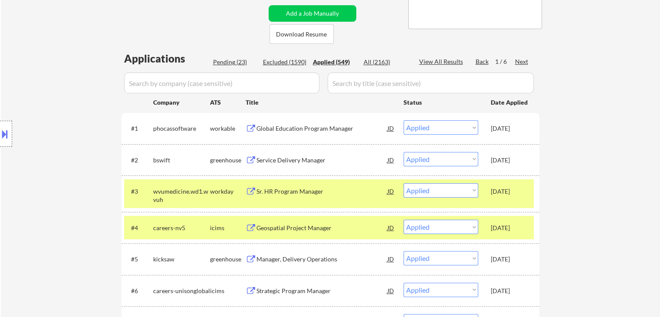
click at [517, 192] on div "[DATE]" at bounding box center [510, 191] width 38 height 9
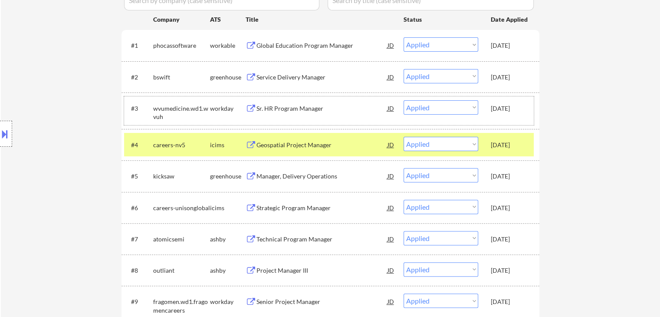
scroll to position [260, 0]
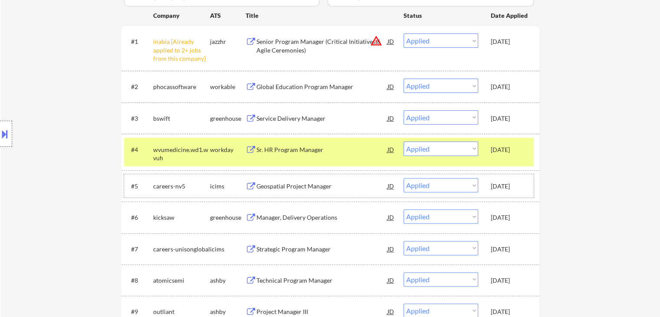
click at [506, 182] on div "[DATE]" at bounding box center [510, 186] width 38 height 9
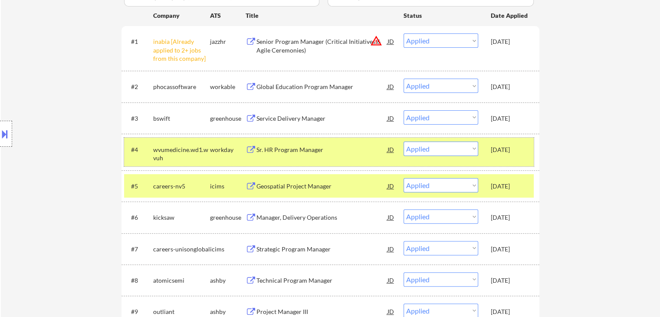
click at [508, 151] on div "[DATE]" at bounding box center [510, 149] width 38 height 9
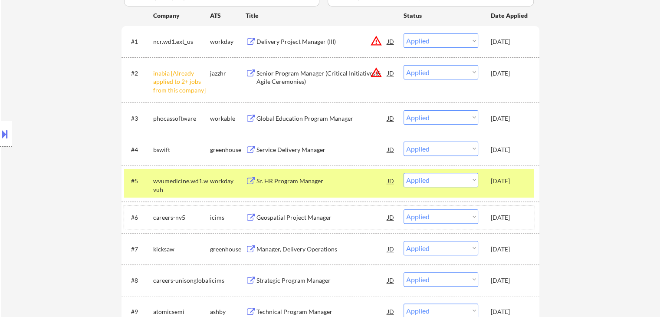
click at [500, 217] on div "[DATE]" at bounding box center [510, 217] width 38 height 9
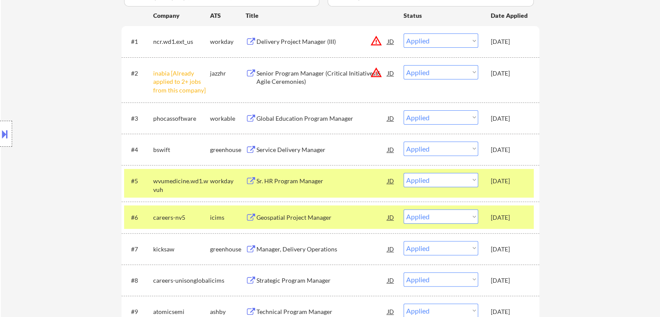
click at [510, 189] on div "#5 wvumedicine.wd1.wvuh workday Sr. HR Program Manager JD warning_amber Choose …" at bounding box center [329, 183] width 410 height 29
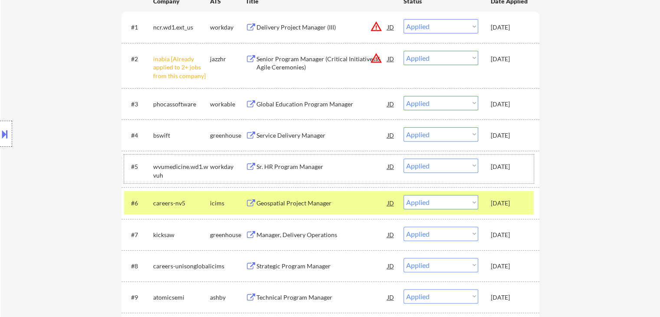
scroll to position [87, 0]
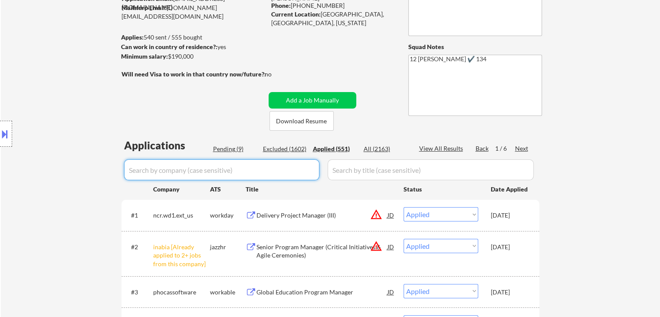
click at [282, 169] on input "input" at bounding box center [221, 169] width 195 height 21
paste input "walmart"
type input "walmart"
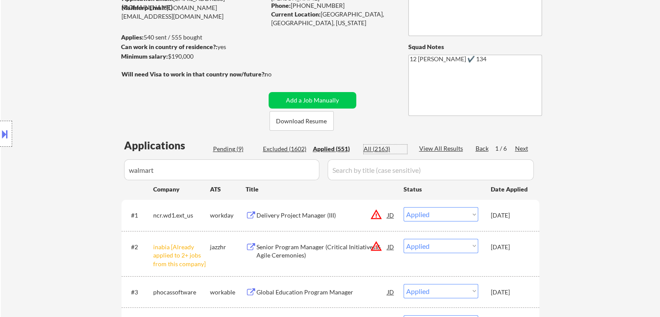
click at [372, 149] on div "All (2163)" at bounding box center [385, 149] width 43 height 9
select select ""excluded__salary_""
select select ""excluded__location_""
select select ""excluded__expired_""
select select ""excluded__other_""
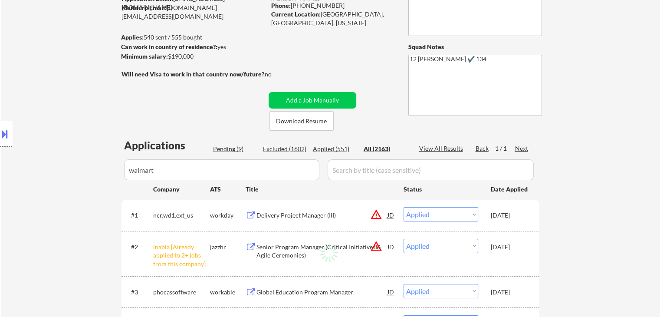
select select ""excluded__bad_match_""
select select ""excluded__other_""
select select ""excluded__bad_match_""
select select ""excluded__other_""
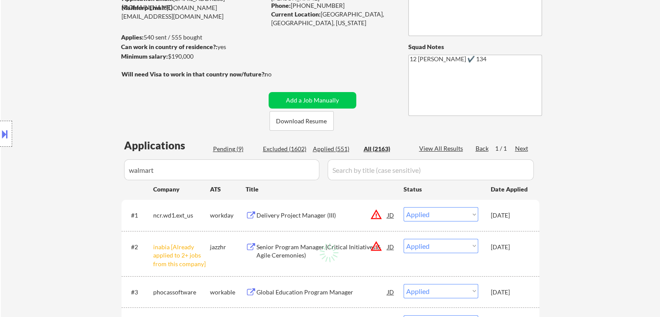
select select ""excluded__other_""
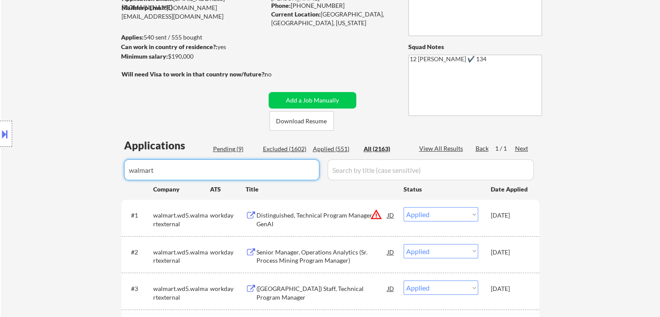
drag, startPoint x: 252, startPoint y: 170, endPoint x: 43, endPoint y: 153, distance: 209.9
click at [64, 144] on body "← Return to /applysquad Mailslurp Inbox Job Search Builder Esther Lu User Email…" at bounding box center [330, 71] width 660 height 317
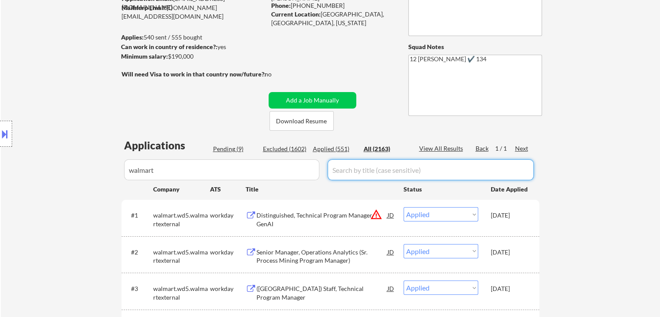
click at [379, 170] on input "input" at bounding box center [431, 169] width 206 height 21
paste input "Distinguished, Technical Program Manager"
type input "Distinguished, Technical Program Manager"
select select ""excluded__salary_""
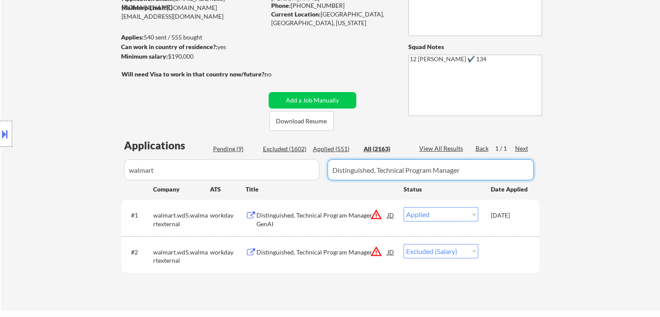
type input "Distinguished, Technical Program Manager"
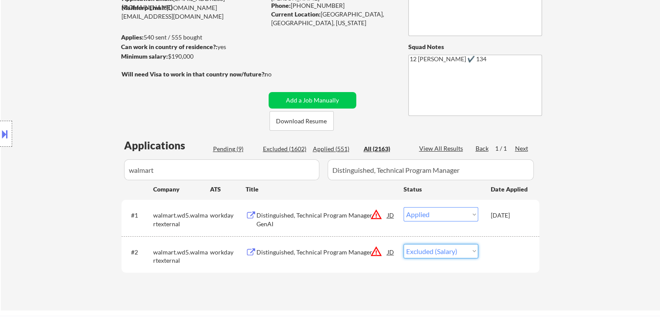
click at [452, 250] on select "Choose an option... Pending Applied Excluded (Questions) Excluded (Expired) Exc…" at bounding box center [441, 251] width 75 height 14
select select ""applied""
click at [404, 244] on select "Choose an option... Pending Applied Excluded (Questions) Excluded (Expired) Exc…" at bounding box center [441, 251] width 75 height 14
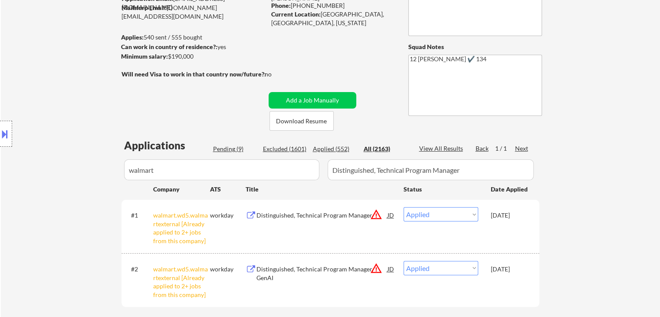
drag, startPoint x: 178, startPoint y: 175, endPoint x: 0, endPoint y: 203, distance: 180.5
click at [0, 183] on body "← Return to /applysquad Mailslurp Inbox Job Search Builder Esther Lu User Email…" at bounding box center [330, 71] width 660 height 317
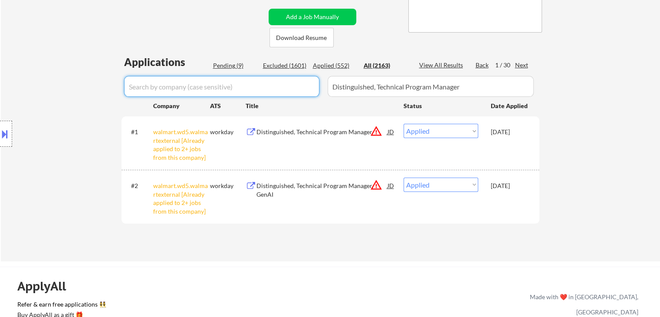
scroll to position [130, 0]
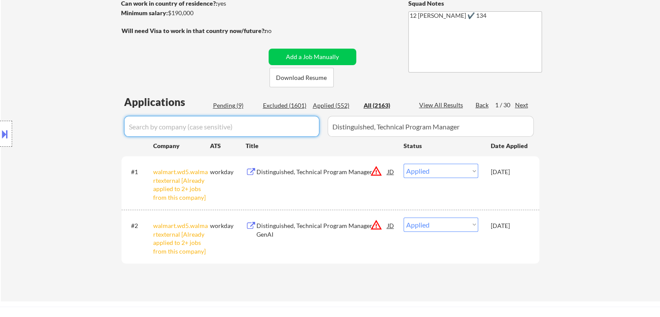
click at [322, 106] on div "Applied (552)" at bounding box center [334, 105] width 43 height 9
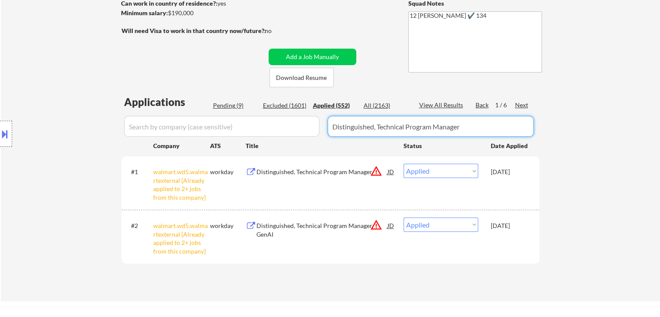
drag, startPoint x: 474, startPoint y: 131, endPoint x: 0, endPoint y: 183, distance: 476.4
click at [0, 159] on body "← Return to /applysquad Mailslurp Inbox Job Search Builder Esther Lu User Email…" at bounding box center [330, 28] width 660 height 317
select select ""applied""
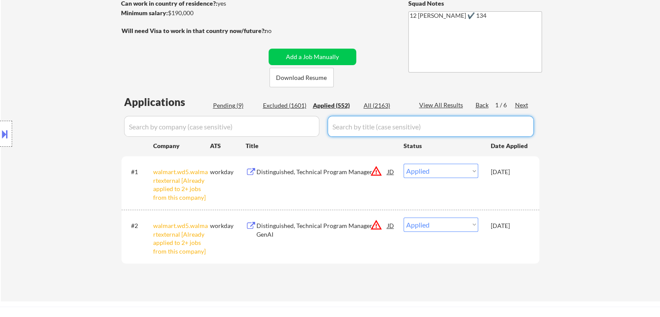
select select ""applied""
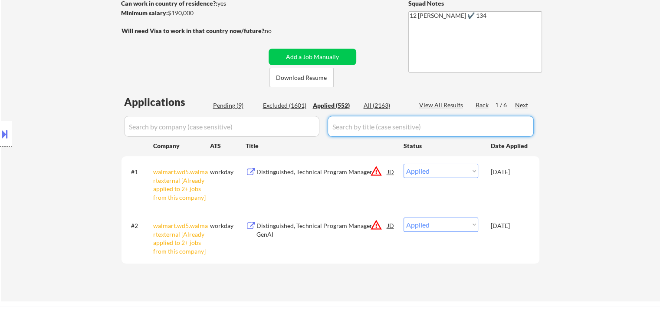
select select ""applied""
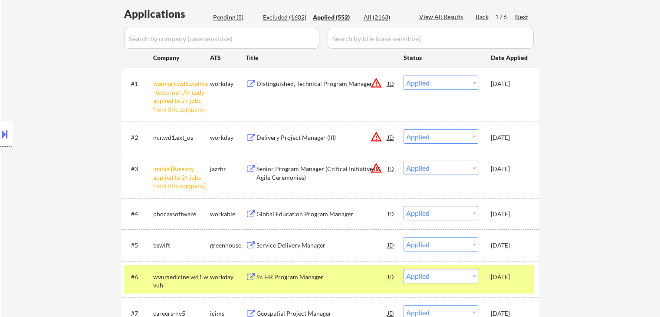
scroll to position [260, 0]
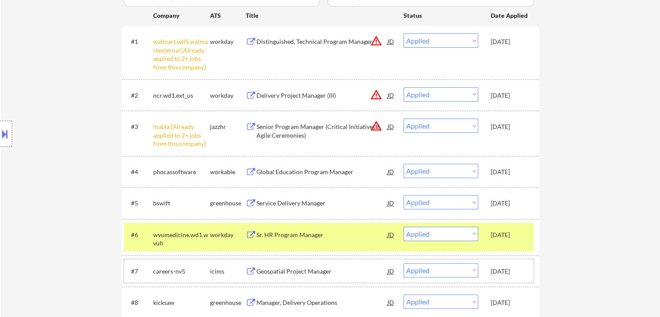
click at [513, 268] on div "[DATE]" at bounding box center [510, 271] width 38 height 9
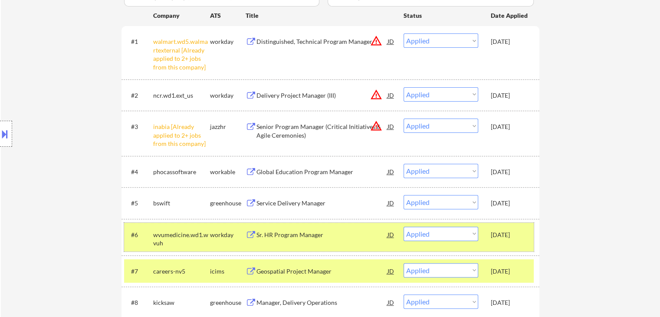
click at [509, 231] on div "[DATE]" at bounding box center [510, 234] width 38 height 9
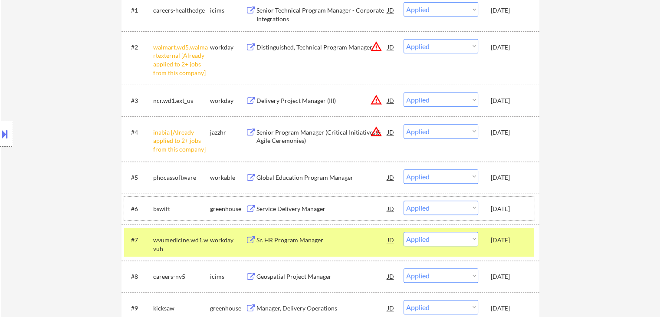
scroll to position [347, 0]
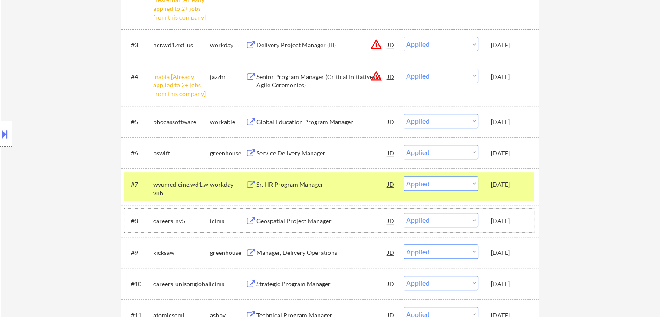
drag, startPoint x: 507, startPoint y: 221, endPoint x: 507, endPoint y: 214, distance: 7.4
click at [507, 221] on div "[DATE]" at bounding box center [510, 221] width 38 height 9
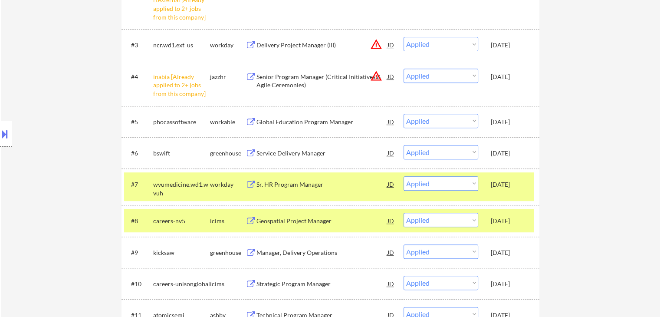
click at [510, 178] on div "[DATE]" at bounding box center [510, 184] width 38 height 16
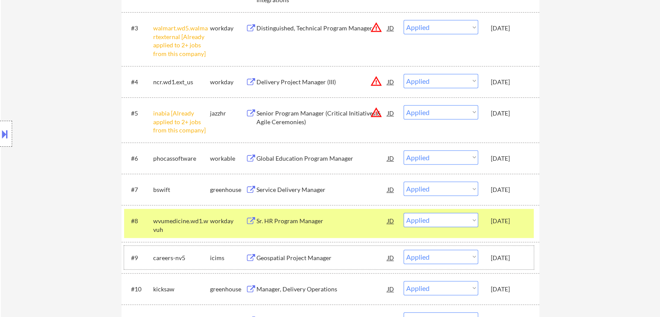
click at [496, 252] on div "[DATE]" at bounding box center [510, 258] width 38 height 16
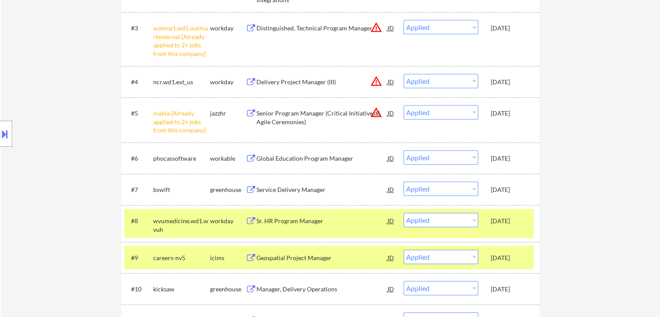
click at [510, 218] on div "[DATE]" at bounding box center [510, 221] width 38 height 9
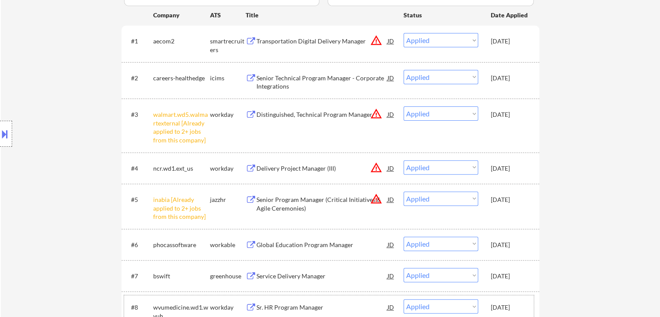
scroll to position [174, 0]
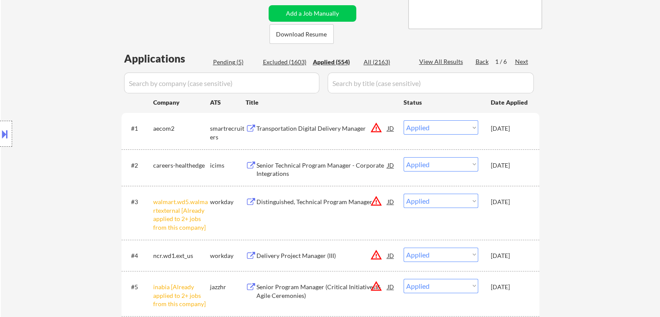
click at [291, 127] on div "Transportation Digital Delivery Manager" at bounding box center [322, 128] width 131 height 9
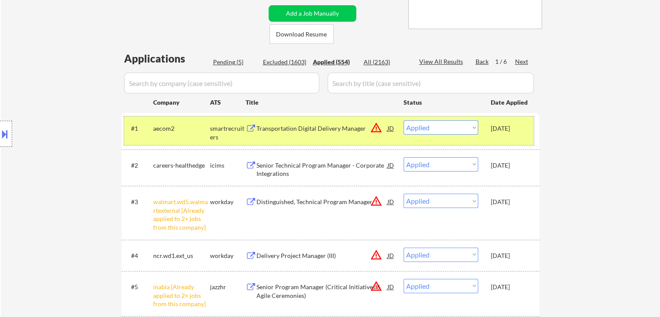
drag, startPoint x: 163, startPoint y: 126, endPoint x: 175, endPoint y: 124, distance: 12.7
click at [168, 126] on div "aecom2" at bounding box center [181, 128] width 57 height 9
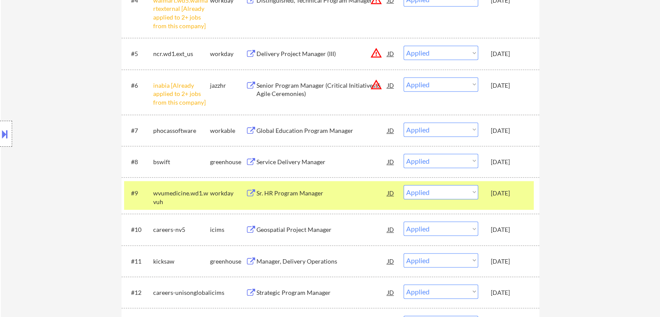
scroll to position [521, 0]
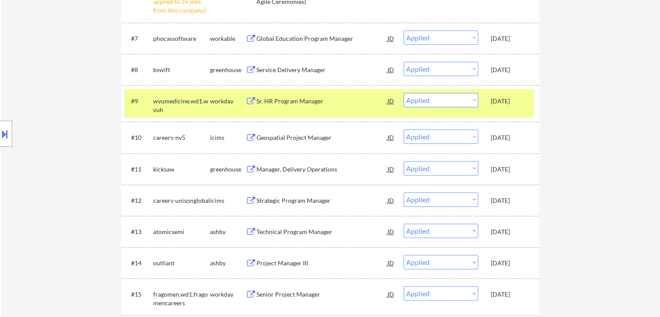
click at [509, 139] on div "[DATE]" at bounding box center [510, 137] width 38 height 9
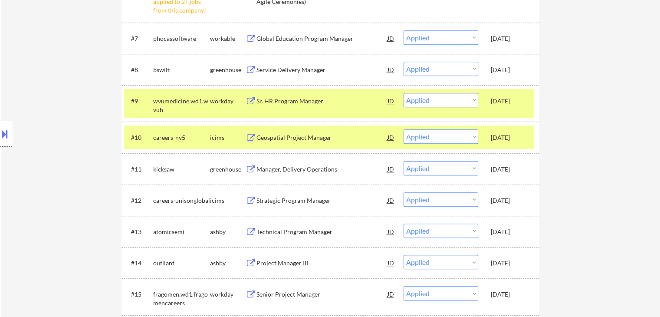
click at [512, 104] on div "[DATE]" at bounding box center [510, 101] width 38 height 9
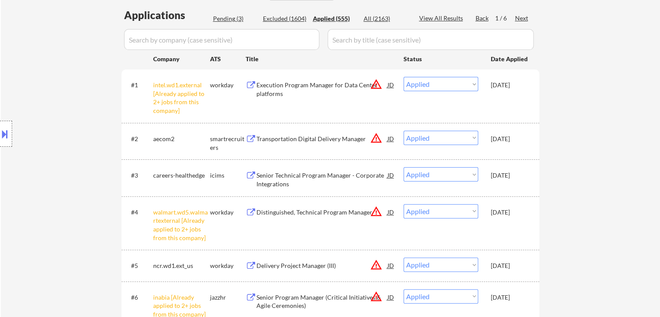
scroll to position [43, 0]
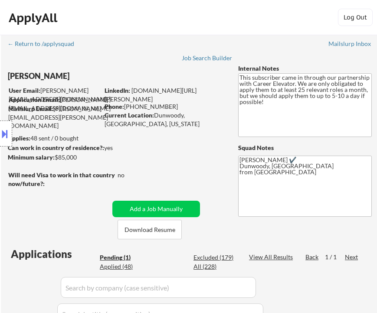
select select ""pending""
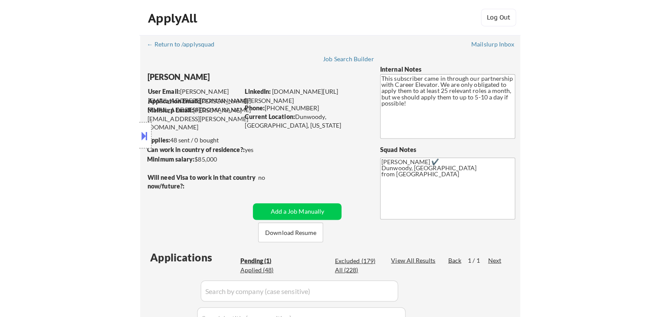
scroll to position [130, 0]
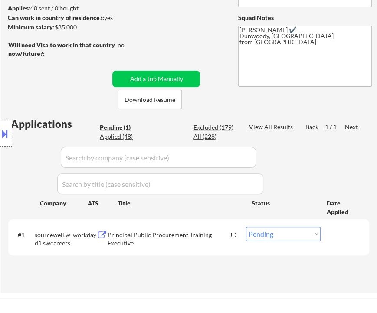
select select ""pending""
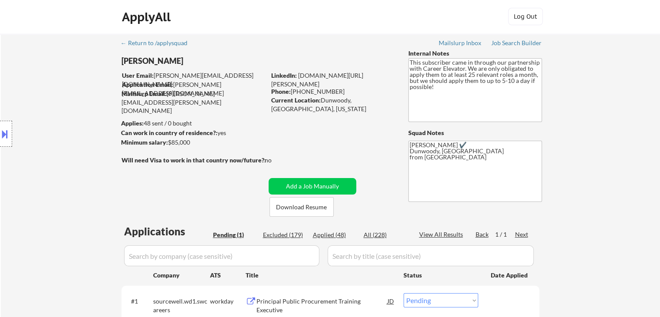
scroll to position [0, 0]
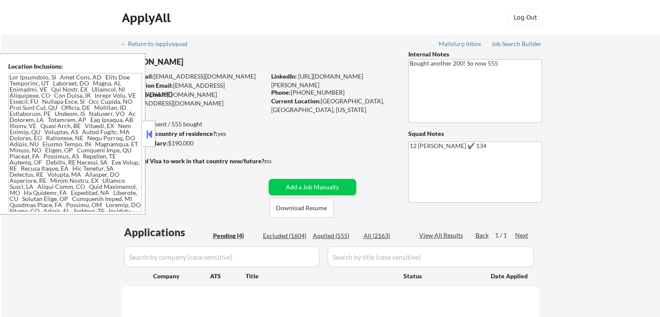
select select ""pending""
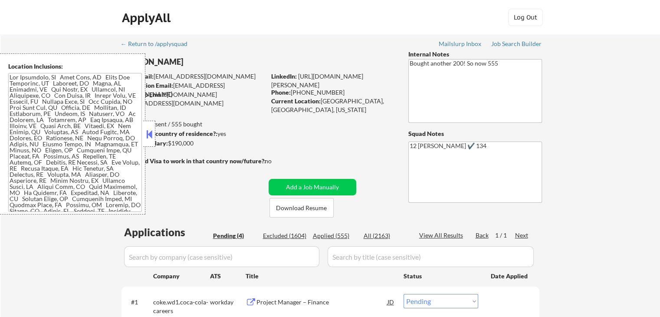
click at [146, 133] on button at bounding box center [150, 134] width 10 height 13
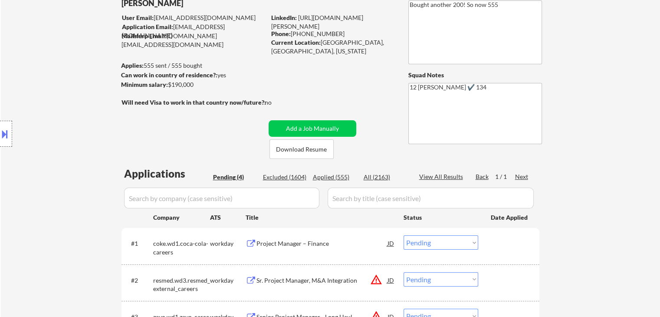
scroll to position [130, 0]
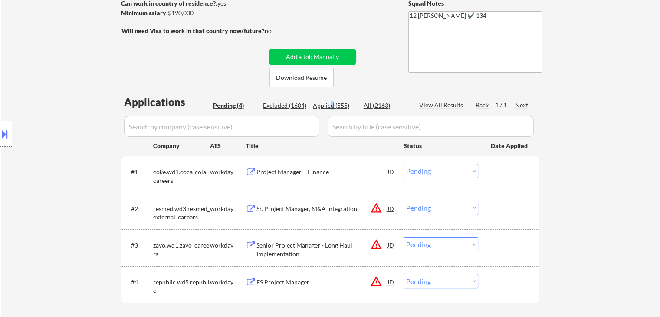
click at [332, 108] on div "Applied (555)" at bounding box center [334, 105] width 43 height 9
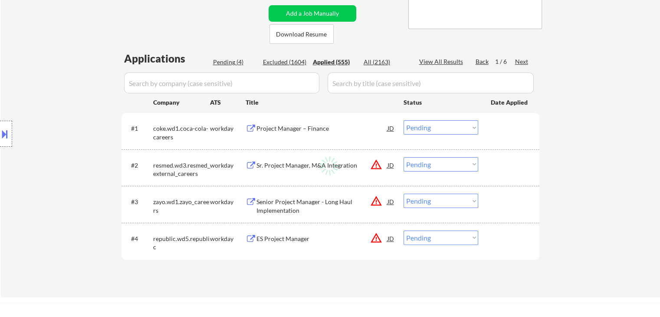
click at [374, 39] on div "← Return to /applysquad Mailslurp Inbox Job Search Builder Esther Lu User Email…" at bounding box center [330, 75] width 433 height 429
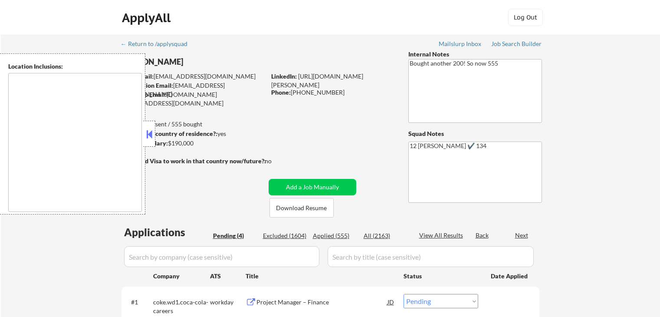
select select ""pending""
type textarea "San Francisco, CA Daly City, CA South San Francisco, CA Brisbane, CA Colma, CA …"
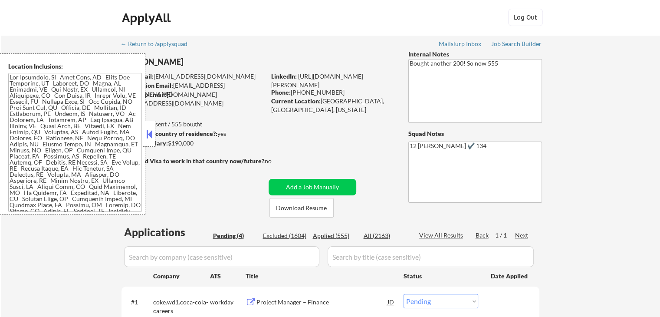
drag, startPoint x: 152, startPoint y: 132, endPoint x: 188, endPoint y: 146, distance: 38.1
click at [153, 132] on button at bounding box center [150, 134] width 10 height 13
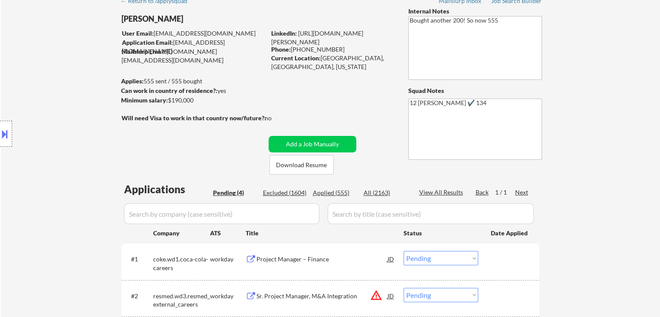
scroll to position [43, 0]
click at [332, 196] on div "Applied (555)" at bounding box center [334, 192] width 43 height 9
select select ""applied""
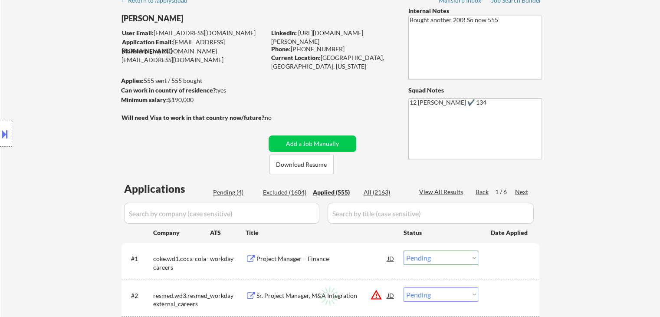
select select ""applied""
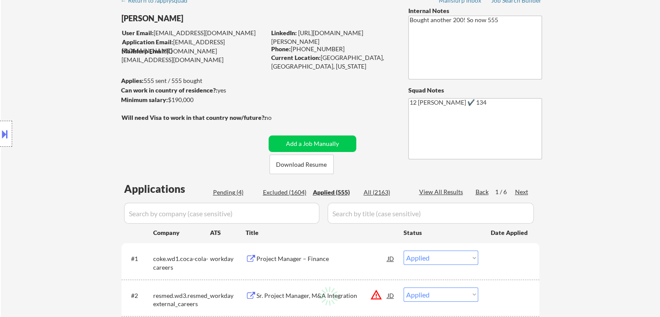
select select ""applied""
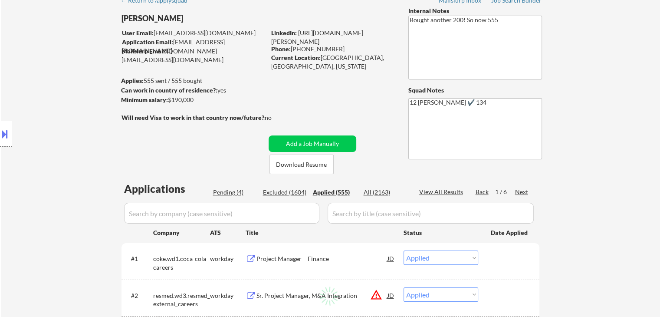
select select ""applied""
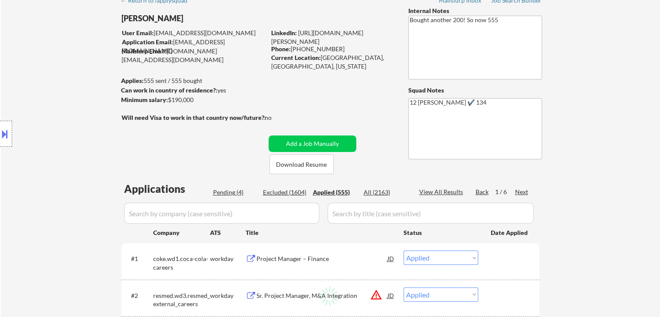
select select ""applied""
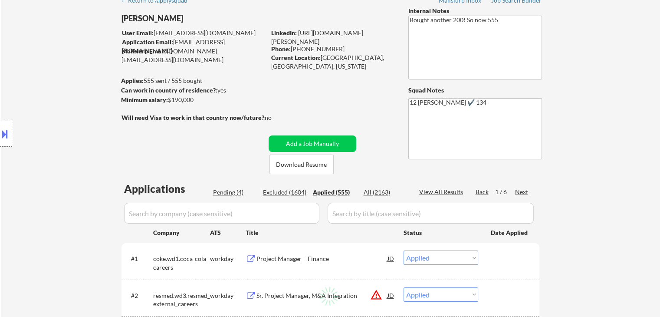
select select ""applied""
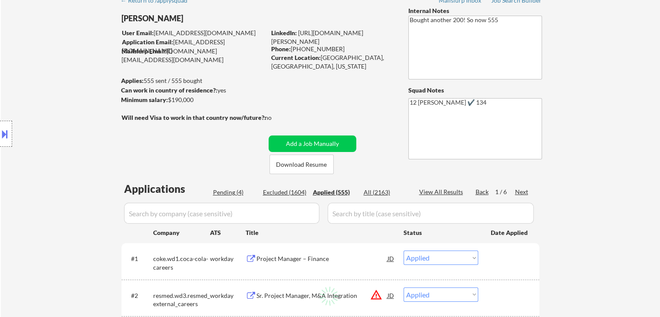
select select ""applied""
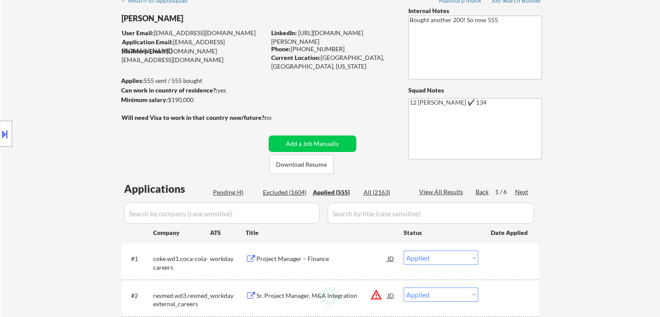
select select ""applied""
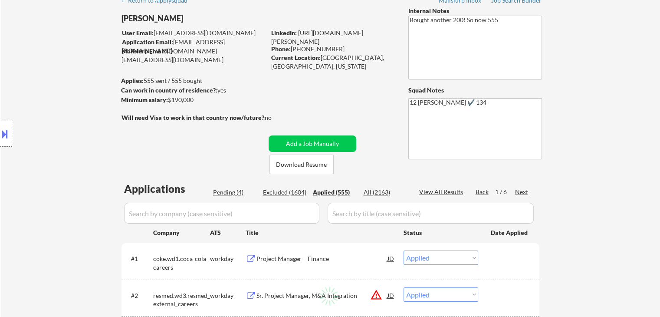
select select ""applied""
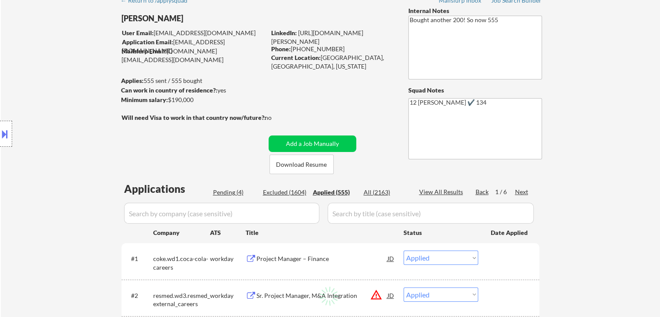
select select ""applied""
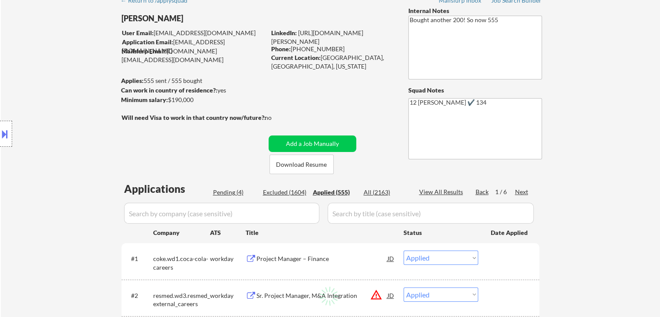
select select ""applied""
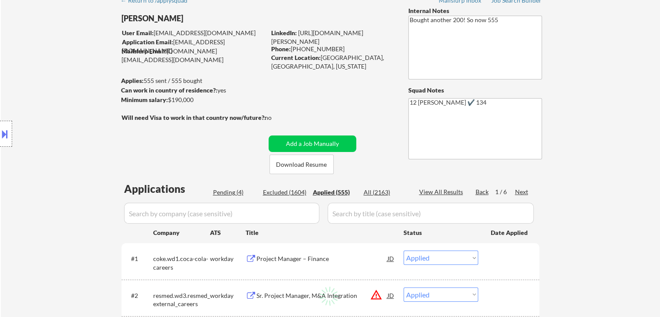
select select ""applied""
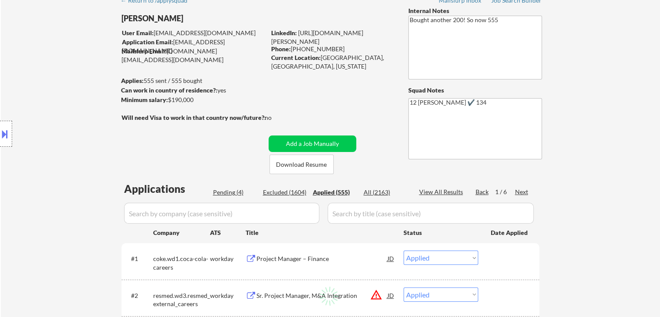
select select ""applied""
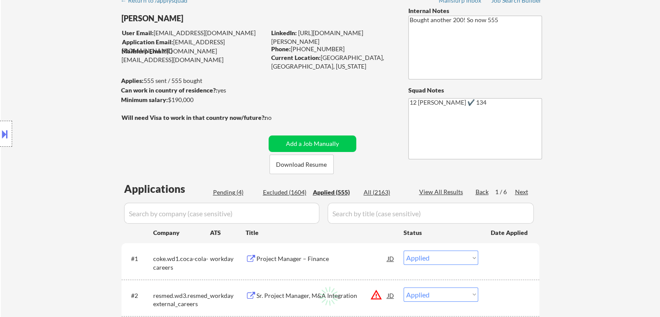
select select ""applied""
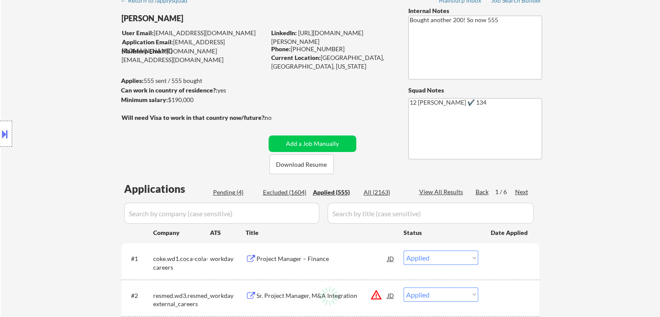
select select ""applied""
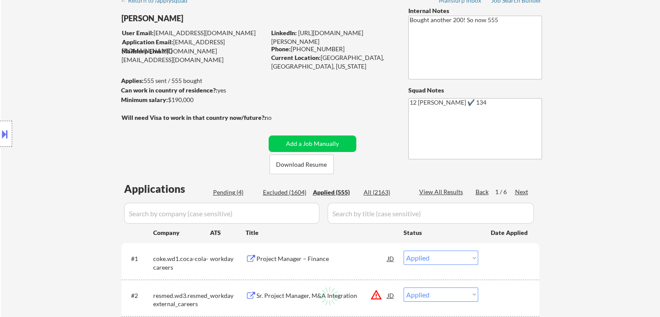
select select ""applied""
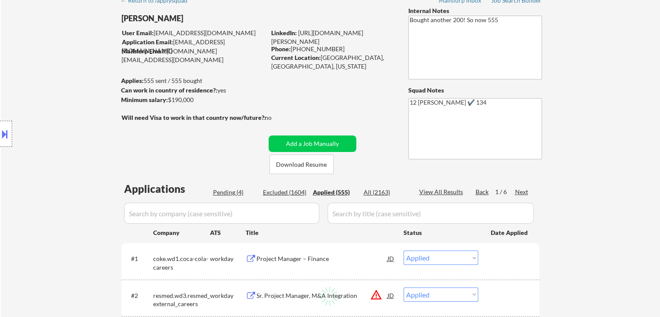
select select ""applied""
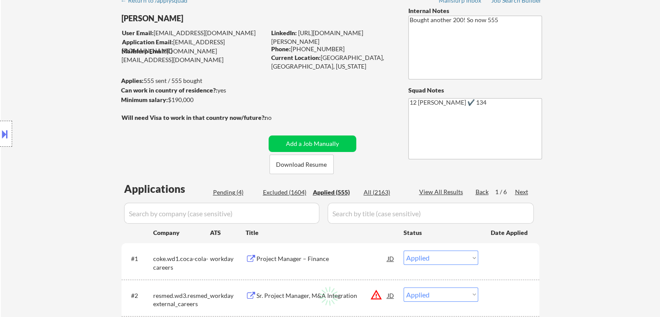
select select ""applied""
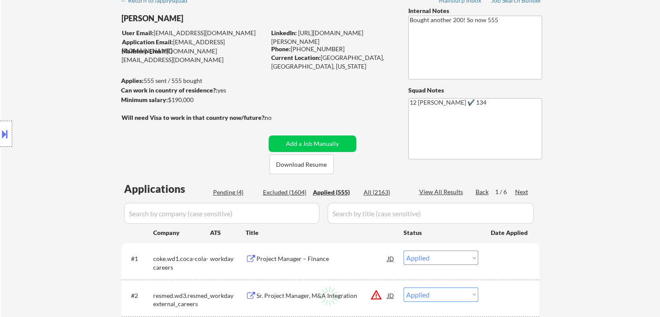
select select ""applied""
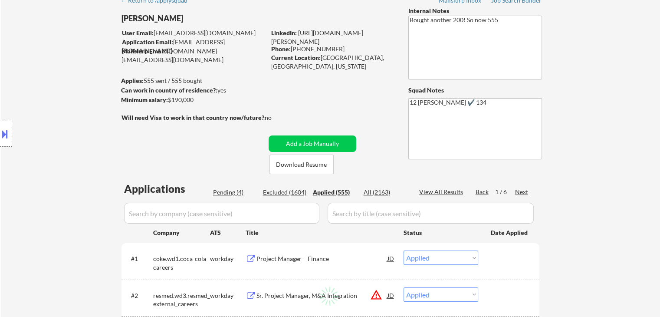
select select ""applied""
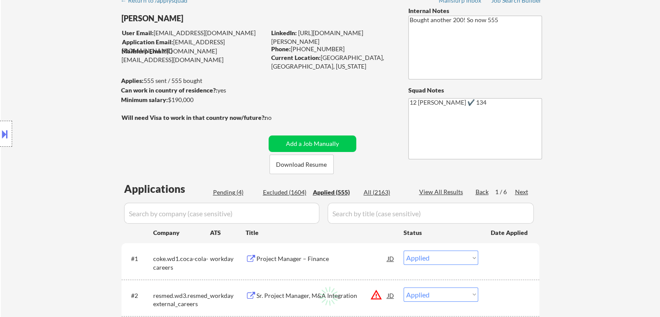
select select ""applied""
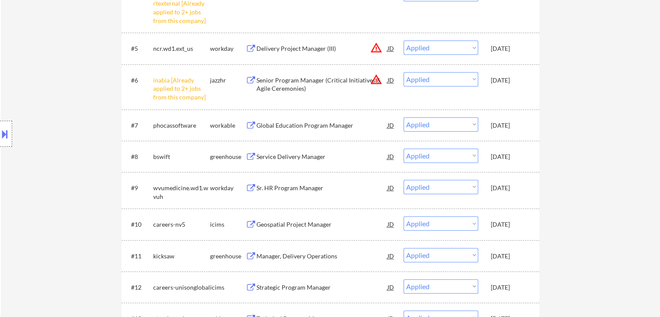
scroll to position [521, 0]
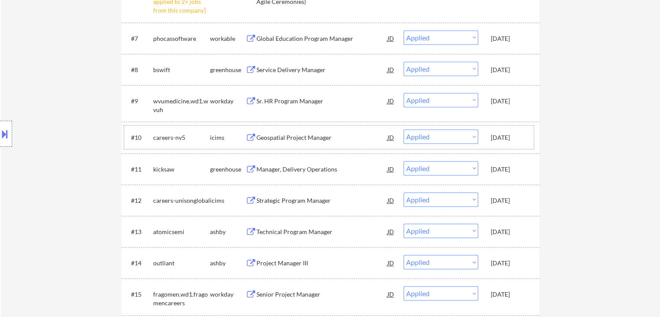
click at [516, 139] on div "[DATE]" at bounding box center [510, 137] width 38 height 9
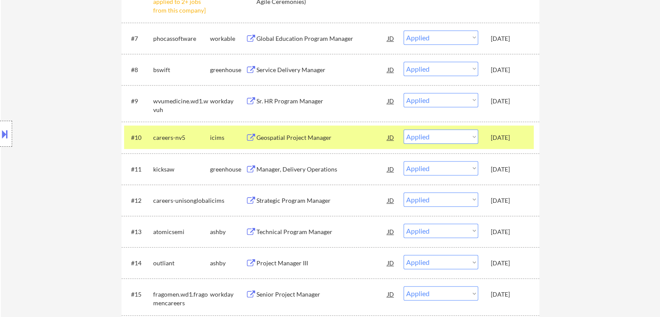
click at [509, 138] on div "[DATE]" at bounding box center [510, 137] width 38 height 9
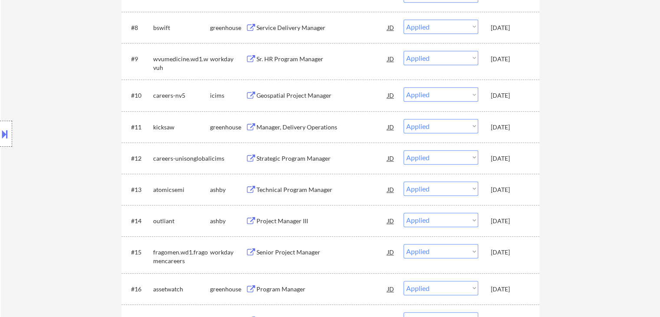
scroll to position [608, 0]
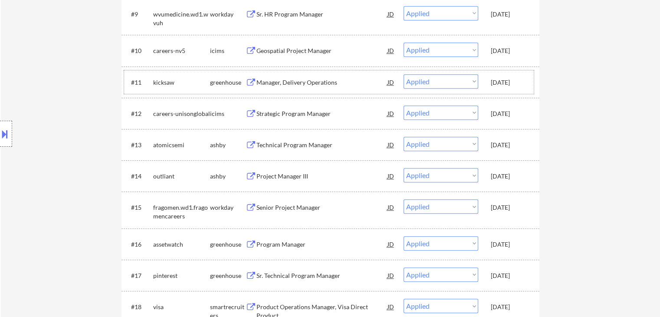
drag, startPoint x: 510, startPoint y: 84, endPoint x: 508, endPoint y: 101, distance: 17.0
click at [510, 85] on div "Oct 10, 2025" at bounding box center [510, 82] width 38 height 9
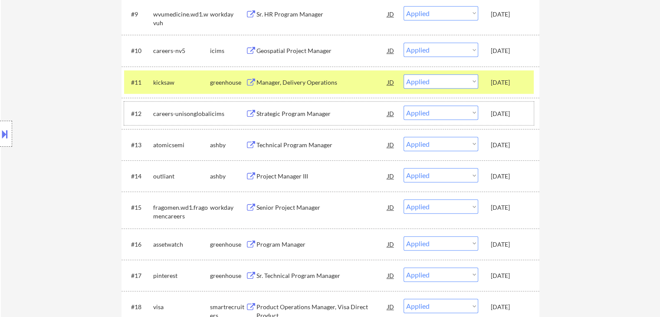
drag, startPoint x: 507, startPoint y: 112, endPoint x: 515, endPoint y: 151, distance: 39.8
click at [507, 113] on div "Oct 10, 2025" at bounding box center [510, 113] width 38 height 9
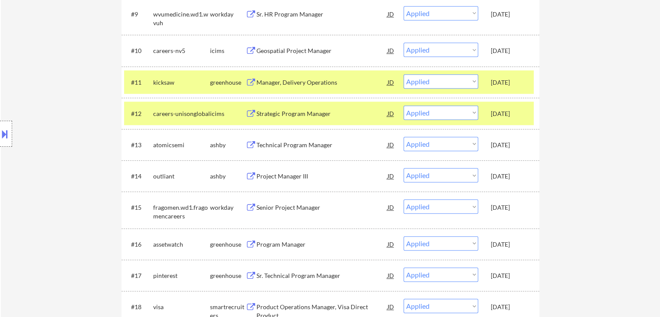
click at [509, 147] on div "Oct 10, 2025" at bounding box center [510, 145] width 38 height 9
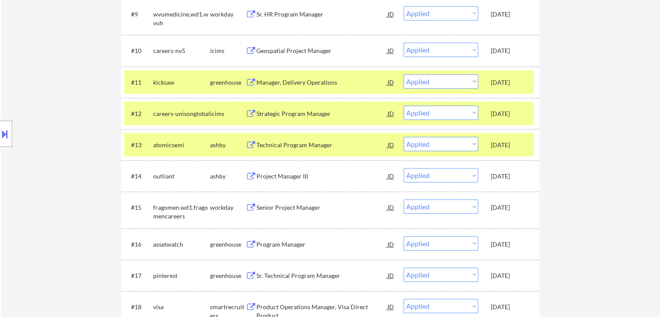
drag, startPoint x: 509, startPoint y: 175, endPoint x: 521, endPoint y: 193, distance: 20.9
click at [511, 177] on div "Oct 10, 2025" at bounding box center [510, 176] width 38 height 9
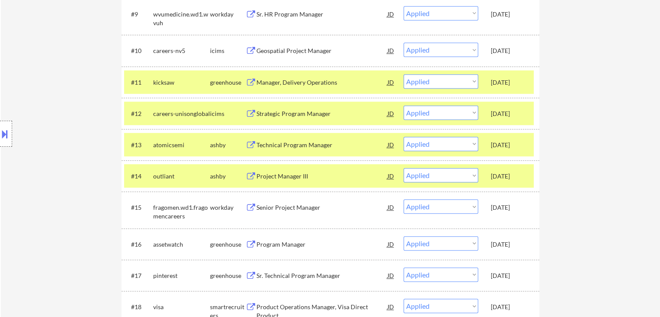
drag, startPoint x: 512, startPoint y: 204, endPoint x: 514, endPoint y: 235, distance: 30.5
click at [513, 206] on div "Oct 10, 2025" at bounding box center [510, 207] width 38 height 9
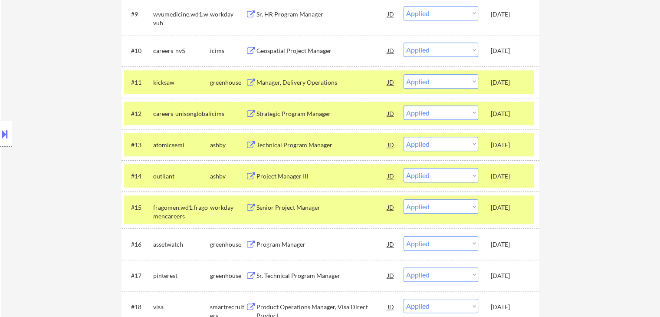
drag, startPoint x: 513, startPoint y: 241, endPoint x: 513, endPoint y: 237, distance: 4.8
click at [513, 241] on div "Oct 10, 2025" at bounding box center [510, 244] width 38 height 9
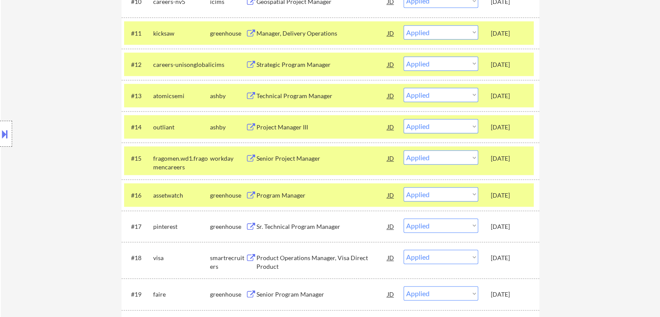
scroll to position [694, 0]
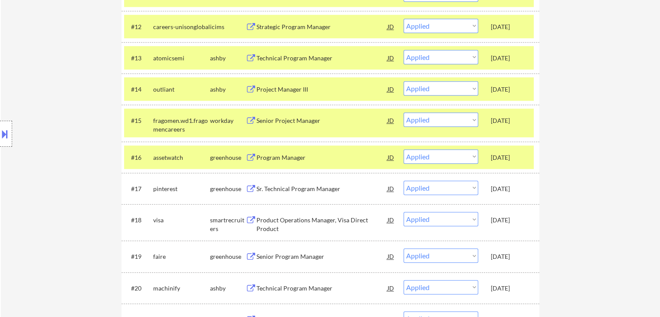
drag, startPoint x: 512, startPoint y: 191, endPoint x: 508, endPoint y: 215, distance: 23.8
click at [512, 193] on div "Oct 10, 2025" at bounding box center [510, 189] width 38 height 16
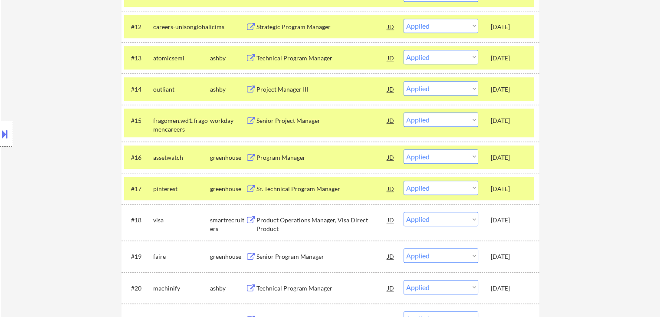
click at [511, 218] on div "Oct 10, 2025" at bounding box center [510, 220] width 38 height 9
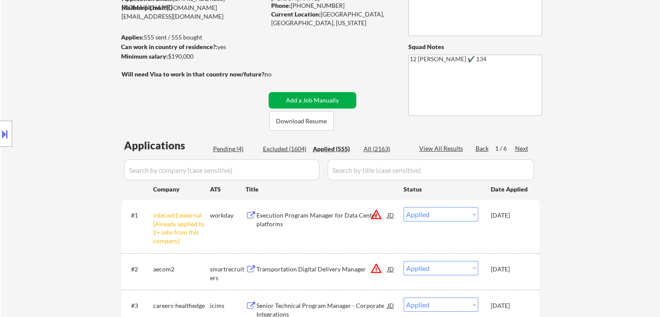
scroll to position [0, 0]
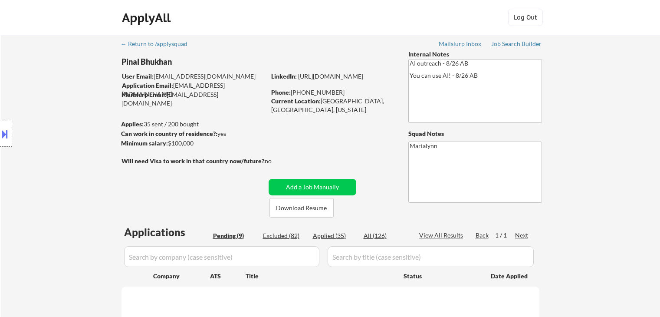
select select ""pending""
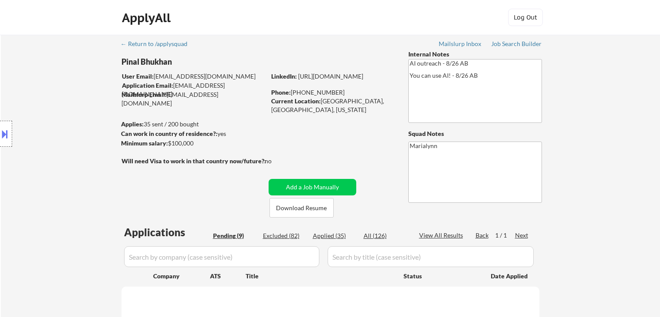
select select ""pending""
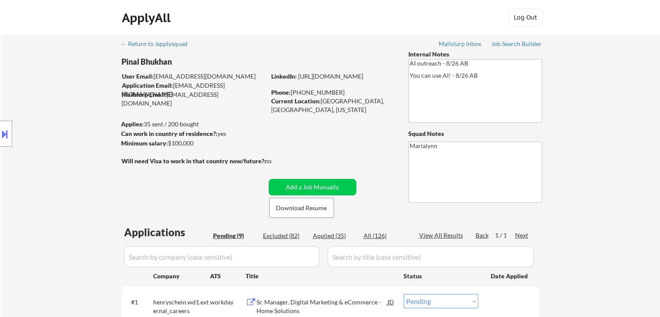
scroll to position [174, 0]
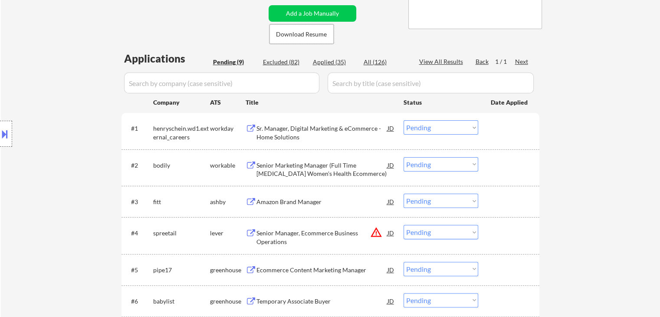
click at [328, 132] on div "Sr. Manager, Digital Marketing & eCommerce - Home Solutions" at bounding box center [322, 132] width 131 height 17
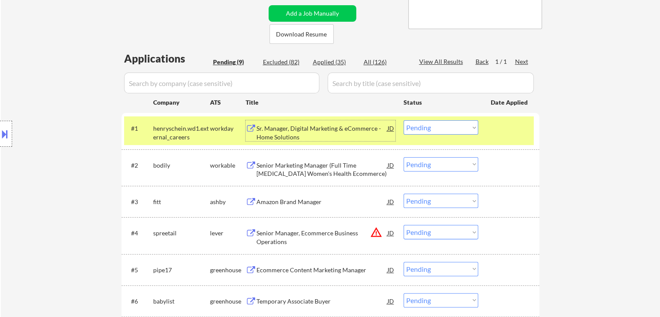
click at [422, 133] on select "Choose an option... Pending Applied Excluded (Questions) Excluded (Expired) Exc…" at bounding box center [441, 127] width 75 height 14
click at [404, 120] on select "Choose an option... Pending Applied Excluded (Questions) Excluded (Expired) Exc…" at bounding box center [441, 127] width 75 height 14
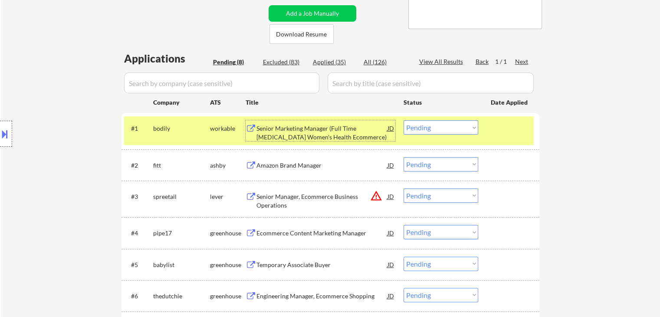
click at [354, 136] on div "Senior Marketing Manager (Full Time [MEDICAL_DATA] Women's Health Ecommerce)" at bounding box center [322, 132] width 131 height 17
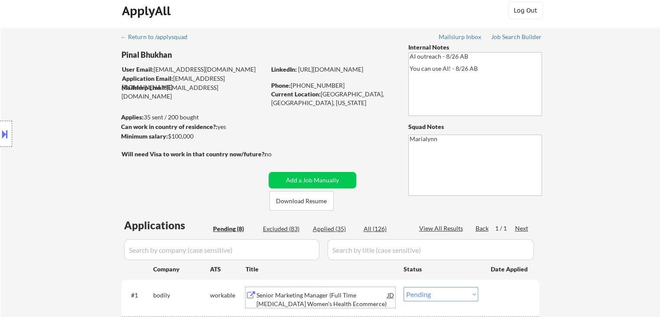
scroll to position [130, 0]
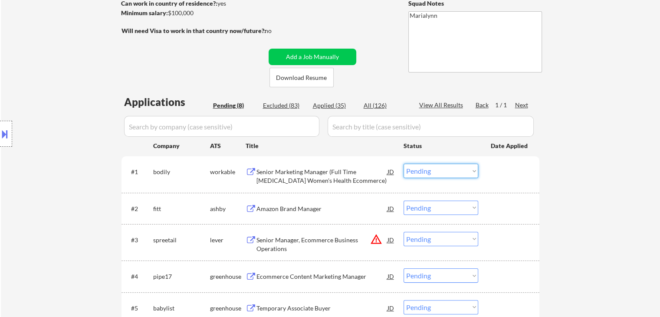
click at [422, 175] on select "Choose an option... Pending Applied Excluded (Questions) Excluded (Expired) Exc…" at bounding box center [441, 171] width 75 height 14
click at [404, 164] on select "Choose an option... Pending Applied Excluded (Questions) Excluded (Expired) Exc…" at bounding box center [441, 171] width 75 height 14
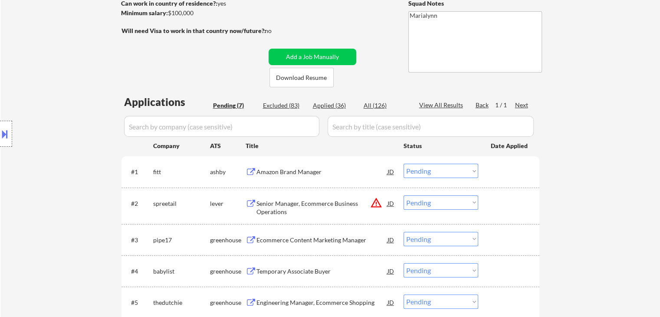
click at [299, 171] on div "Amazon Brand Manager" at bounding box center [322, 172] width 131 height 9
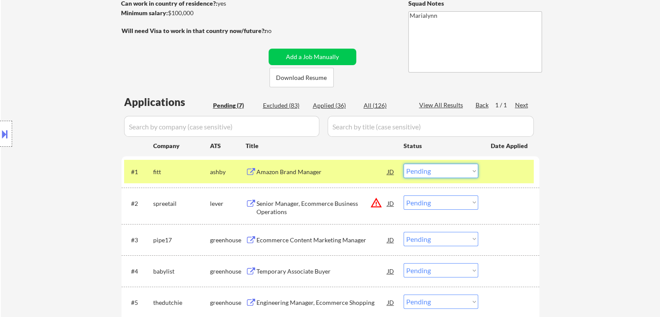
drag, startPoint x: 420, startPoint y: 171, endPoint x: 425, endPoint y: 178, distance: 8.0
click at [420, 172] on select "Choose an option... Pending Applied Excluded (Questions) Excluded (Expired) Exc…" at bounding box center [441, 171] width 75 height 14
click at [404, 164] on select "Choose an option... Pending Applied Excluded (Questions) Excluded (Expired) Exc…" at bounding box center [441, 171] width 75 height 14
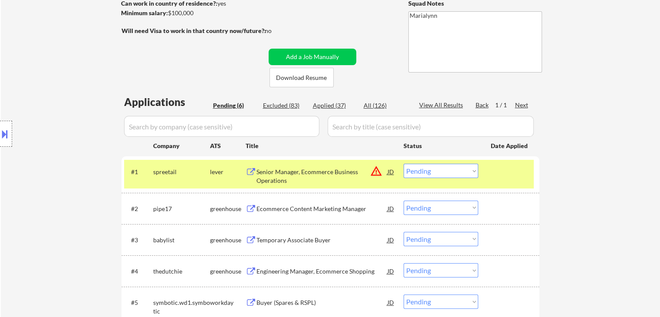
click at [292, 170] on div "Senior Manager, Ecommerce Business Operations" at bounding box center [322, 176] width 131 height 17
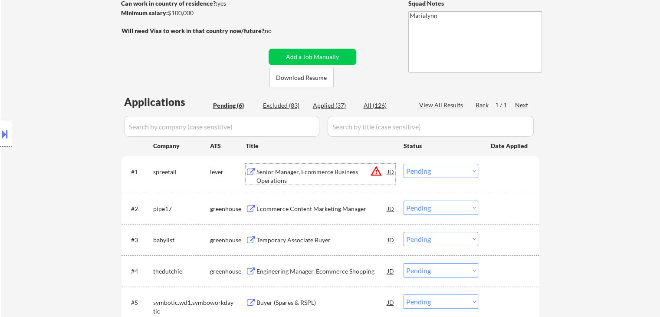
drag, startPoint x: 441, startPoint y: 170, endPoint x: 444, endPoint y: 178, distance: 8.2
click at [443, 173] on select "Choose an option... Pending Applied Excluded (Questions) Excluded (Expired) Exc…" at bounding box center [441, 171] width 75 height 14
click at [404, 164] on select "Choose an option... Pending Applied Excluded (Questions) Excluded (Expired) Exc…" at bounding box center [441, 171] width 75 height 14
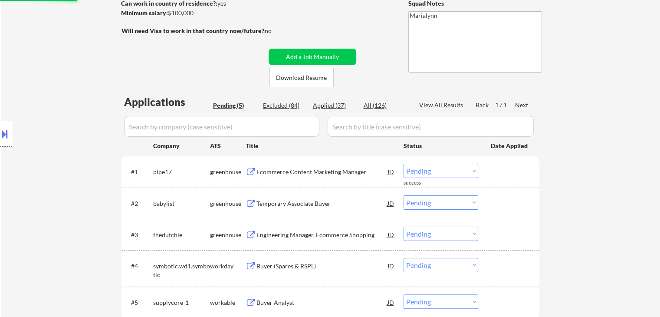
click at [255, 172] on button at bounding box center [251, 172] width 11 height 8
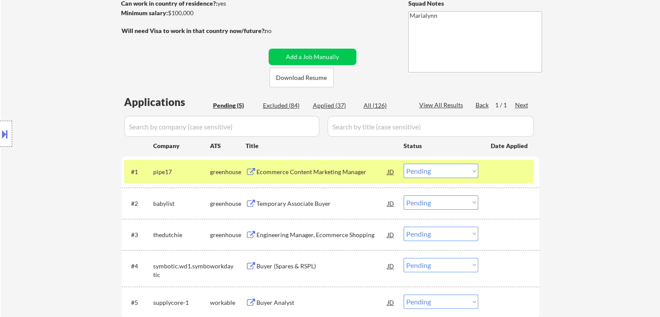
drag, startPoint x: 430, startPoint y: 169, endPoint x: 428, endPoint y: 178, distance: 8.9
click at [430, 170] on select "Choose an option... Pending Applied Excluded (Questions) Excluded (Expired) Exc…" at bounding box center [441, 171] width 75 height 14
click at [404, 164] on select "Choose an option... Pending Applied Excluded (Questions) Excluded (Expired) Exc…" at bounding box center [441, 171] width 75 height 14
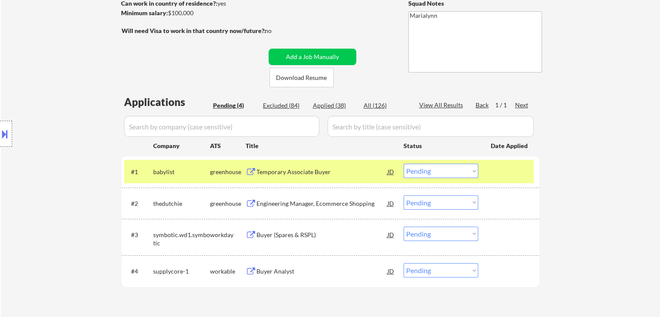
click at [283, 172] on div "Temporary Associate Buyer" at bounding box center [322, 172] width 131 height 9
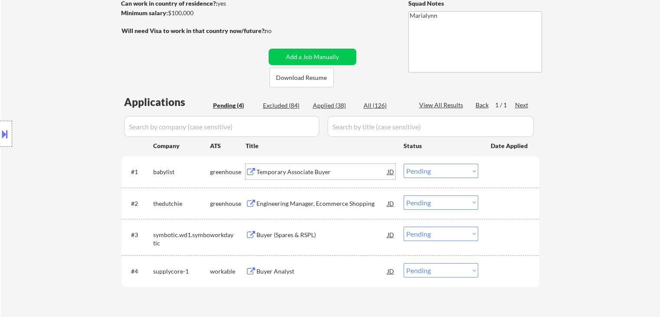
drag, startPoint x: 430, startPoint y: 168, endPoint x: 437, endPoint y: 178, distance: 11.7
click at [436, 175] on select "Choose an option... Pending Applied Excluded (Questions) Excluded (Expired) Exc…" at bounding box center [441, 171] width 75 height 14
click at [404, 164] on select "Choose an option... Pending Applied Excluded (Questions) Excluded (Expired) Exc…" at bounding box center [441, 171] width 75 height 14
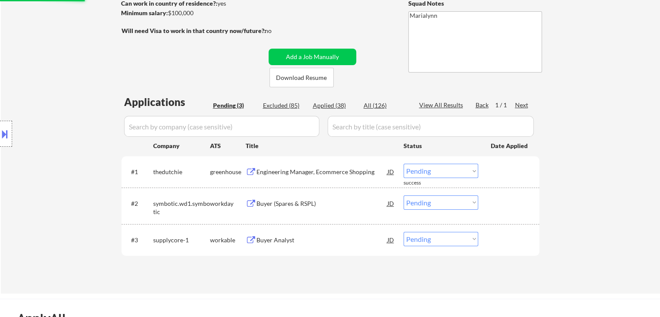
click at [275, 171] on div "Engineering Manager, Ecommerce Shopping" at bounding box center [322, 172] width 131 height 9
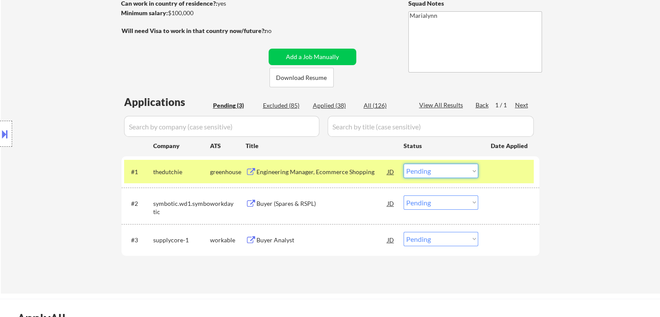
drag, startPoint x: 430, startPoint y: 169, endPoint x: 438, endPoint y: 178, distance: 12.0
click at [438, 178] on div "#1 thedutchie greenhouse Engineering Manager, Ecommerce Shopping JD warning_amb…" at bounding box center [329, 171] width 410 height 23
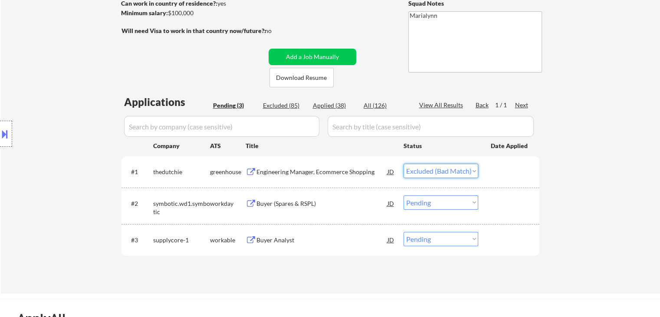
click at [404, 164] on select "Choose an option... Pending Applied Excluded (Questions) Excluded (Expired) Exc…" at bounding box center [441, 171] width 75 height 14
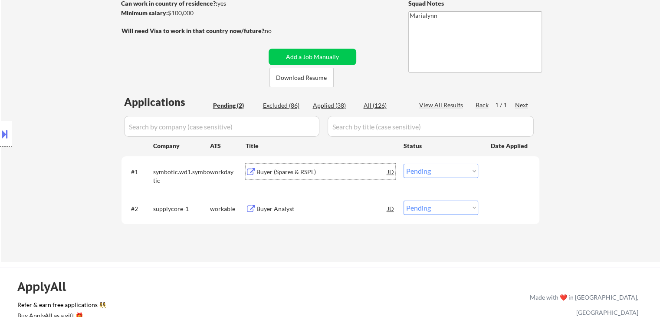
click at [288, 173] on div "Buyer (Spares & RSPL)" at bounding box center [322, 172] width 131 height 9
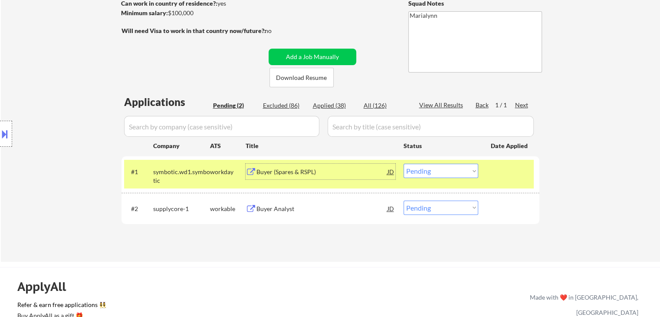
drag, startPoint x: 9, startPoint y: 139, endPoint x: 17, endPoint y: 140, distance: 8.3
click at [10, 139] on div at bounding box center [6, 134] width 12 height 26
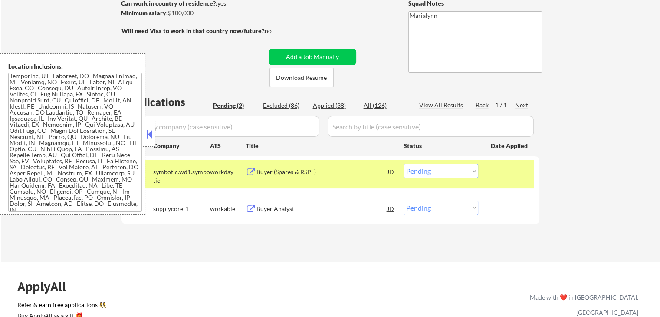
scroll to position [9, 0]
drag, startPoint x: 146, startPoint y: 133, endPoint x: 269, endPoint y: 177, distance: 130.7
click at [146, 134] on button at bounding box center [150, 134] width 10 height 13
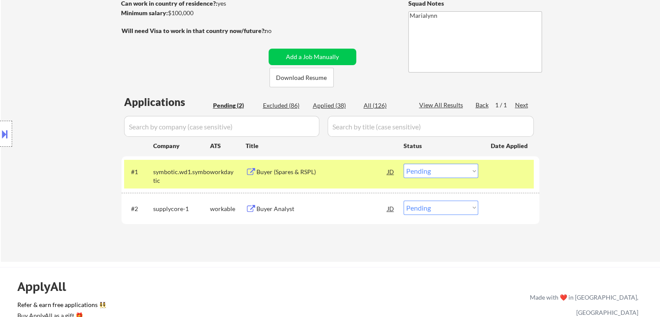
click at [441, 174] on select "Choose an option... Pending Applied Excluded (Questions) Excluded (Expired) Exc…" at bounding box center [441, 171] width 75 height 14
click at [404, 164] on select "Choose an option... Pending Applied Excluded (Questions) Excluded (Expired) Exc…" at bounding box center [441, 171] width 75 height 14
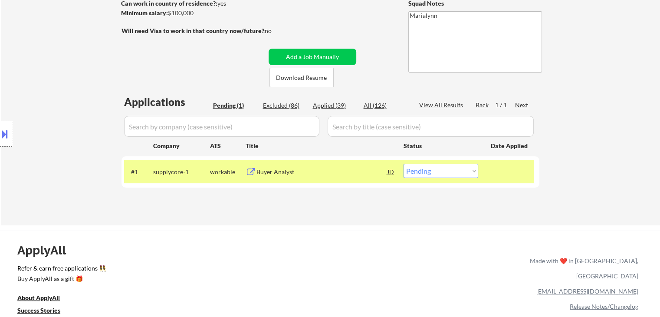
click at [286, 171] on div "Buyer Analyst" at bounding box center [322, 172] width 131 height 9
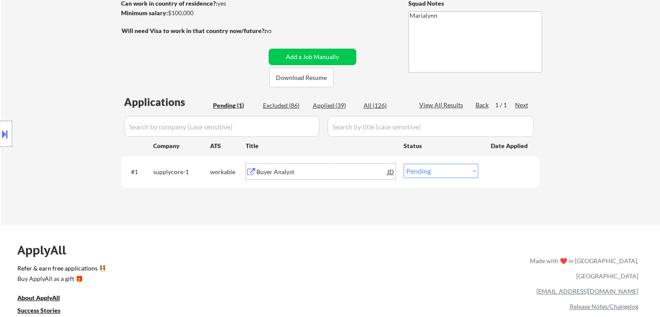
click at [431, 176] on select "Choose an option... Pending Applied Excluded (Questions) Excluded (Expired) Exc…" at bounding box center [441, 171] width 75 height 14
click at [404, 164] on select "Choose an option... Pending Applied Excluded (Questions) Excluded (Expired) Exc…" at bounding box center [441, 171] width 75 height 14
click at [325, 105] on div "Applied (39)" at bounding box center [334, 105] width 43 height 9
select select ""applied""
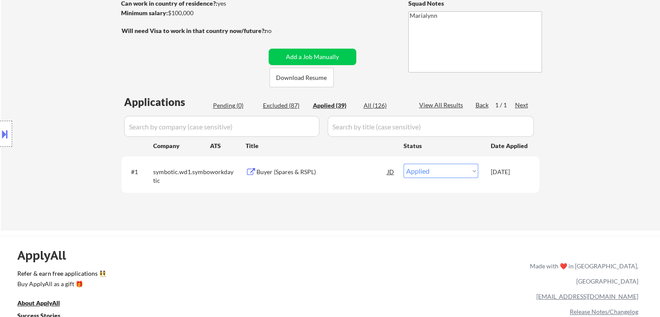
click at [549, 199] on div "← Return to /applysquad Mailslurp Inbox Job Search Builder [PERSON_NAME] User E…" at bounding box center [330, 68] width 659 height 326
click at [330, 107] on div "Applied (39)" at bounding box center [334, 105] width 43 height 9
select select ""applied""
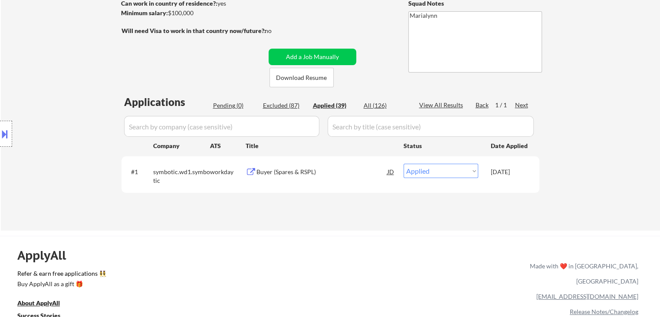
select select ""applied""
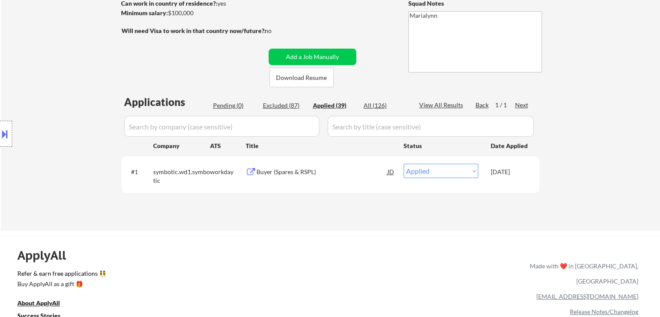
select select ""applied""
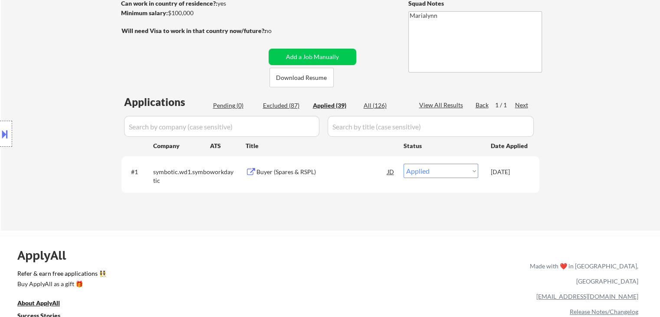
select select ""applied""
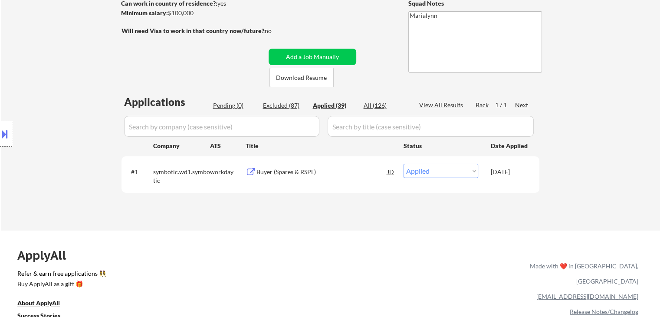
select select ""applied""
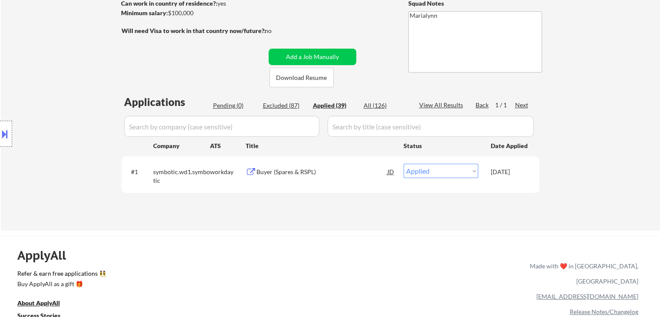
select select ""applied""
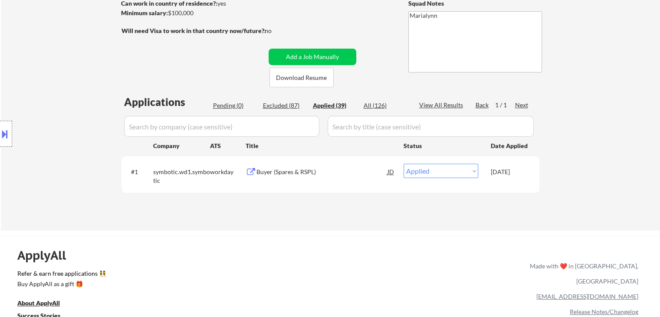
select select ""applied""
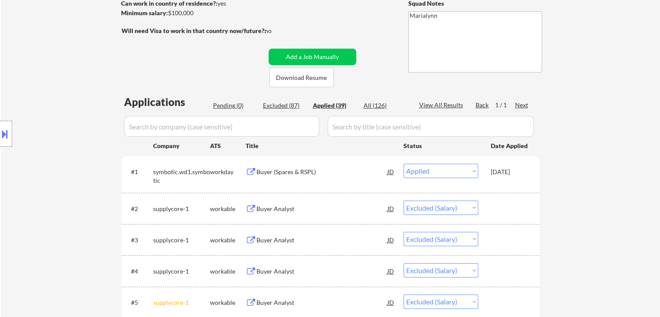
select select ""applied""
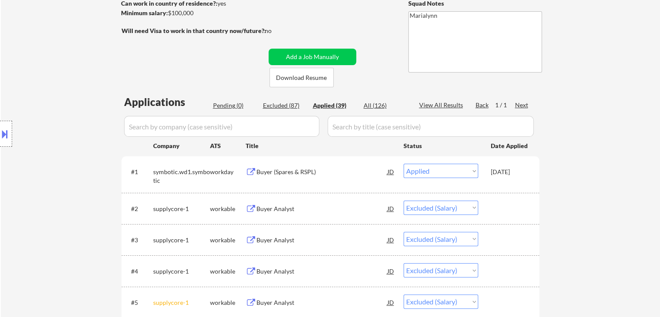
select select ""applied""
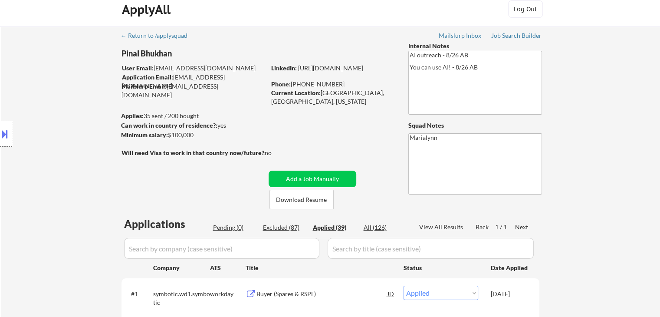
scroll to position [0, 0]
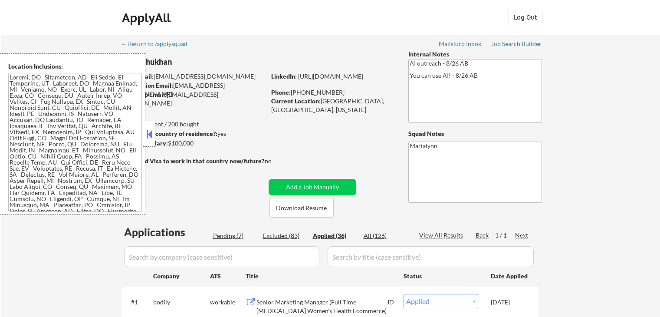
select select ""applied""
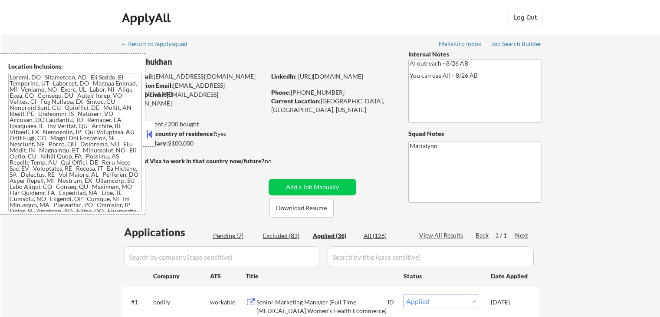
select select ""applied""
click at [152, 135] on button at bounding box center [150, 134] width 10 height 13
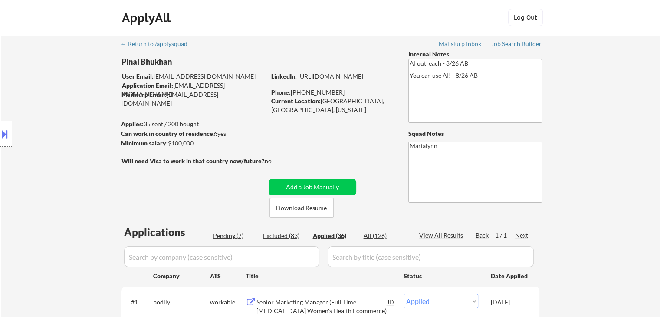
select select ""applied""
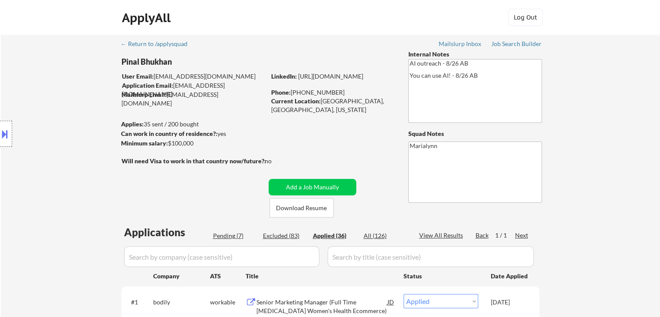
select select ""applied""
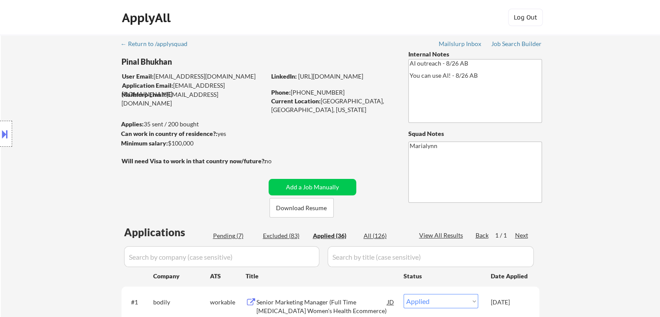
select select ""applied""
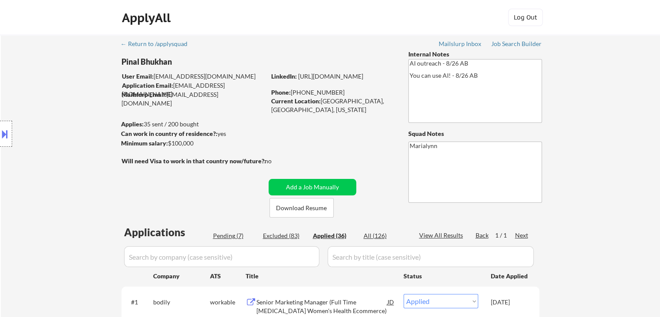
select select ""applied""
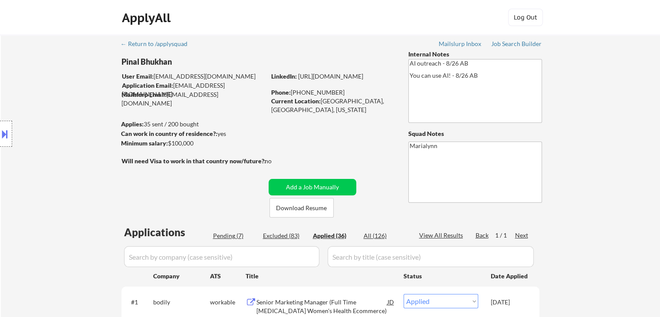
select select ""applied""
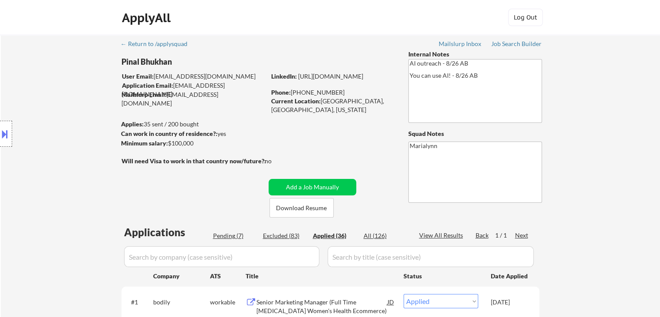
select select ""applied""
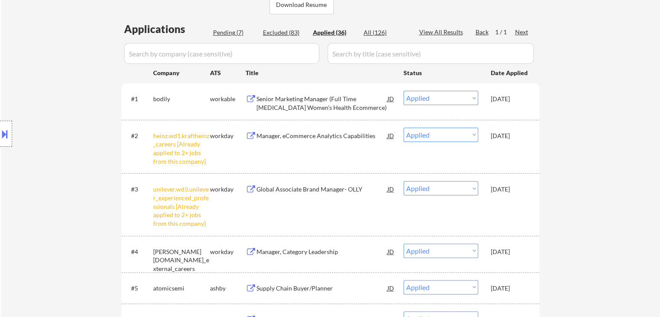
scroll to position [217, 0]
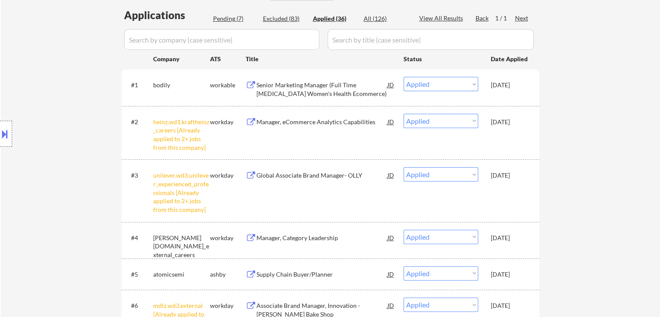
select select ""applied""
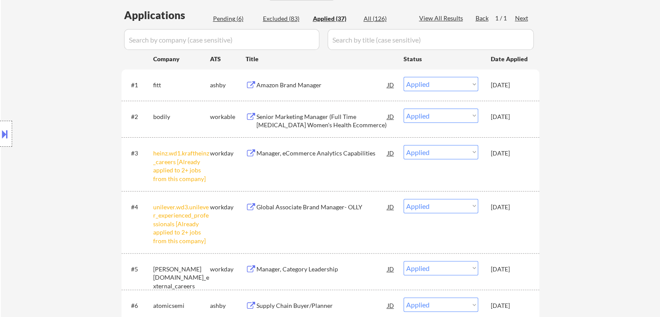
click at [514, 110] on div "[DATE]" at bounding box center [510, 117] width 38 height 16
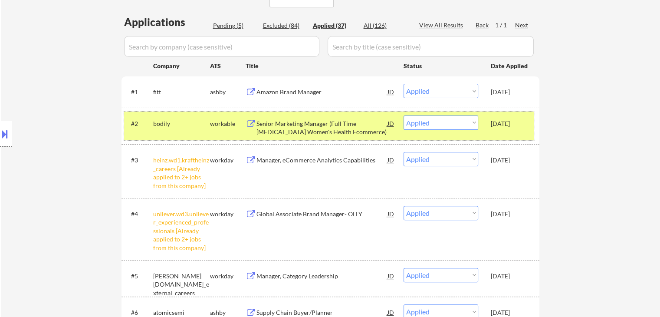
scroll to position [43, 0]
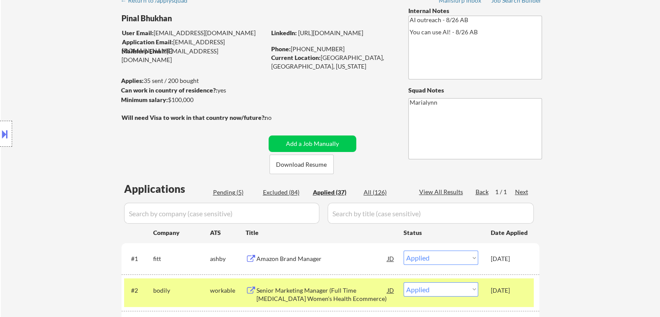
select select ""applied""
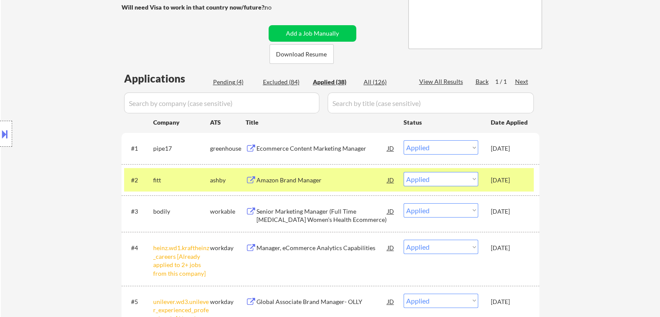
scroll to position [260, 0]
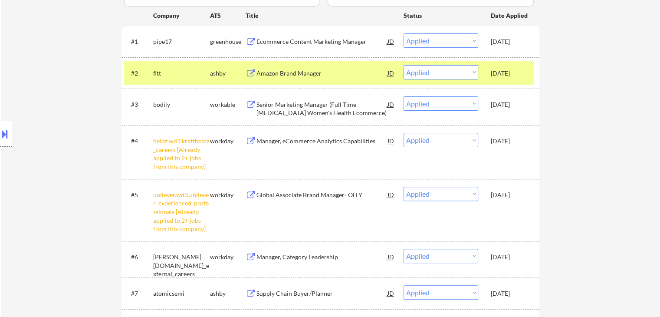
click at [503, 109] on div "[DATE]" at bounding box center [510, 104] width 38 height 16
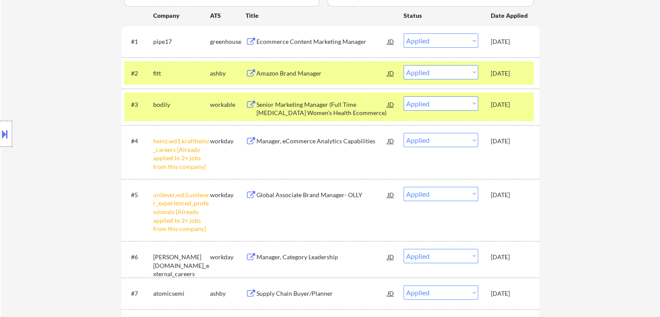
drag, startPoint x: 501, startPoint y: 79, endPoint x: 497, endPoint y: 82, distance: 5.3
click at [501, 80] on div "#2 fitt ashby Amazon Brand Manager JD warning_amber Choose an option... Pending…" at bounding box center [329, 72] width 410 height 23
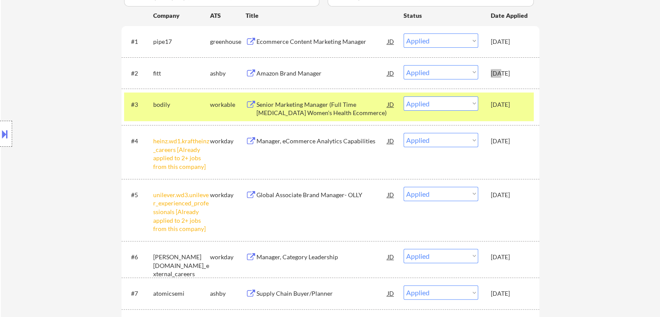
select select ""applied""
